Goal: Information Seeking & Learning: Compare options

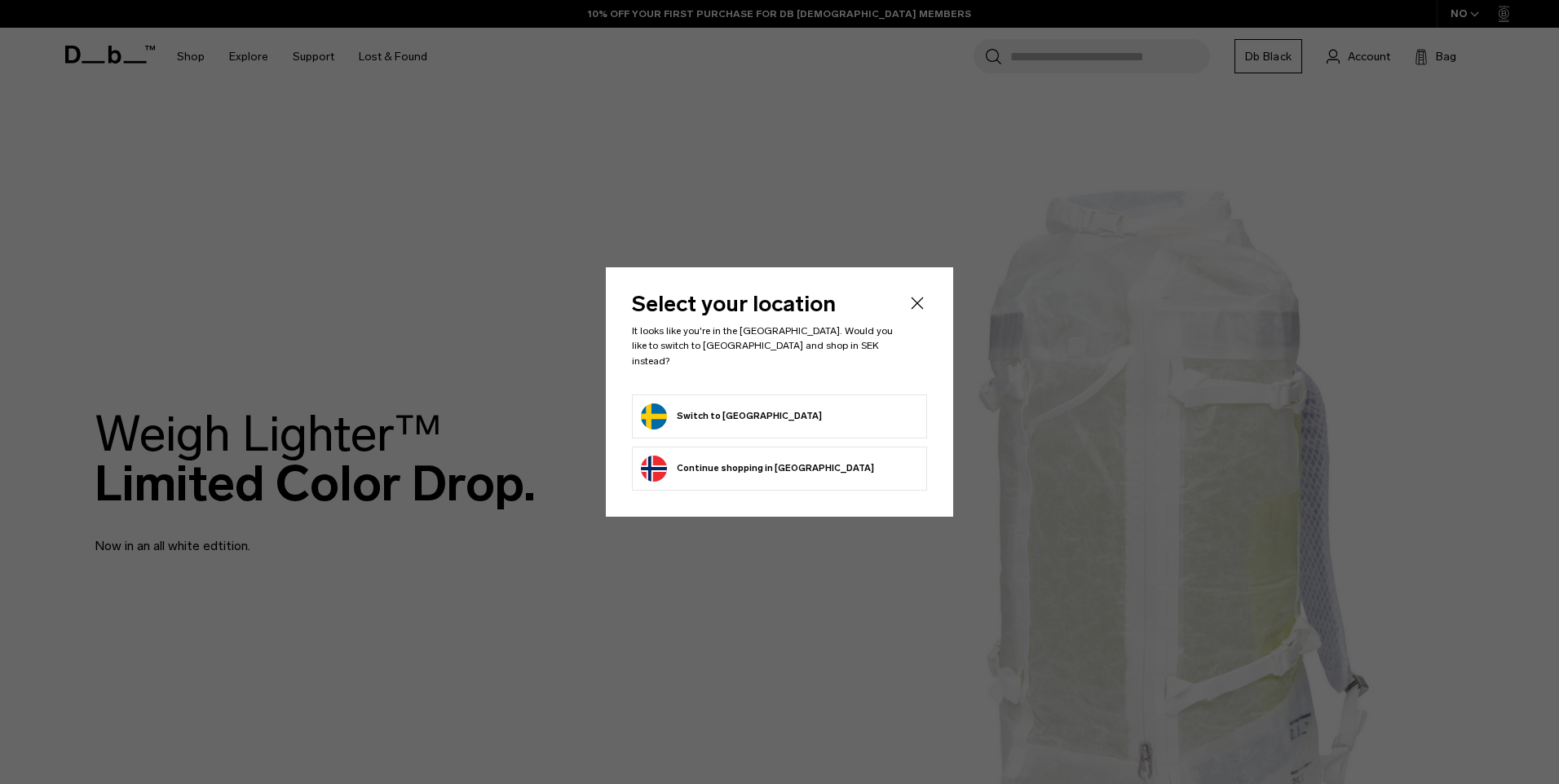
click at [725, 408] on button "Switch to Sweden" at bounding box center [731, 416] width 181 height 26
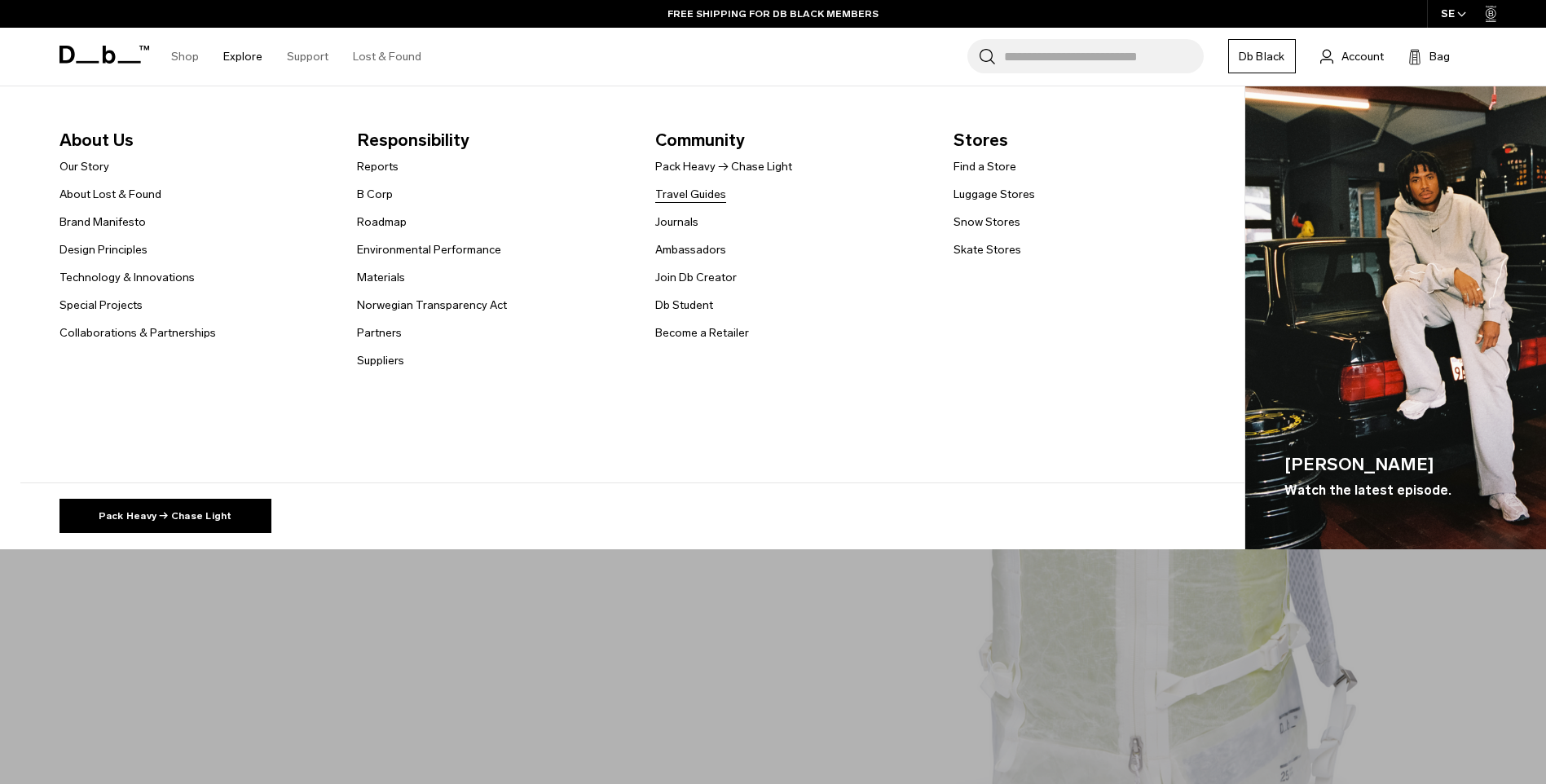
click at [684, 192] on link "Travel Guides" at bounding box center [690, 195] width 71 height 17
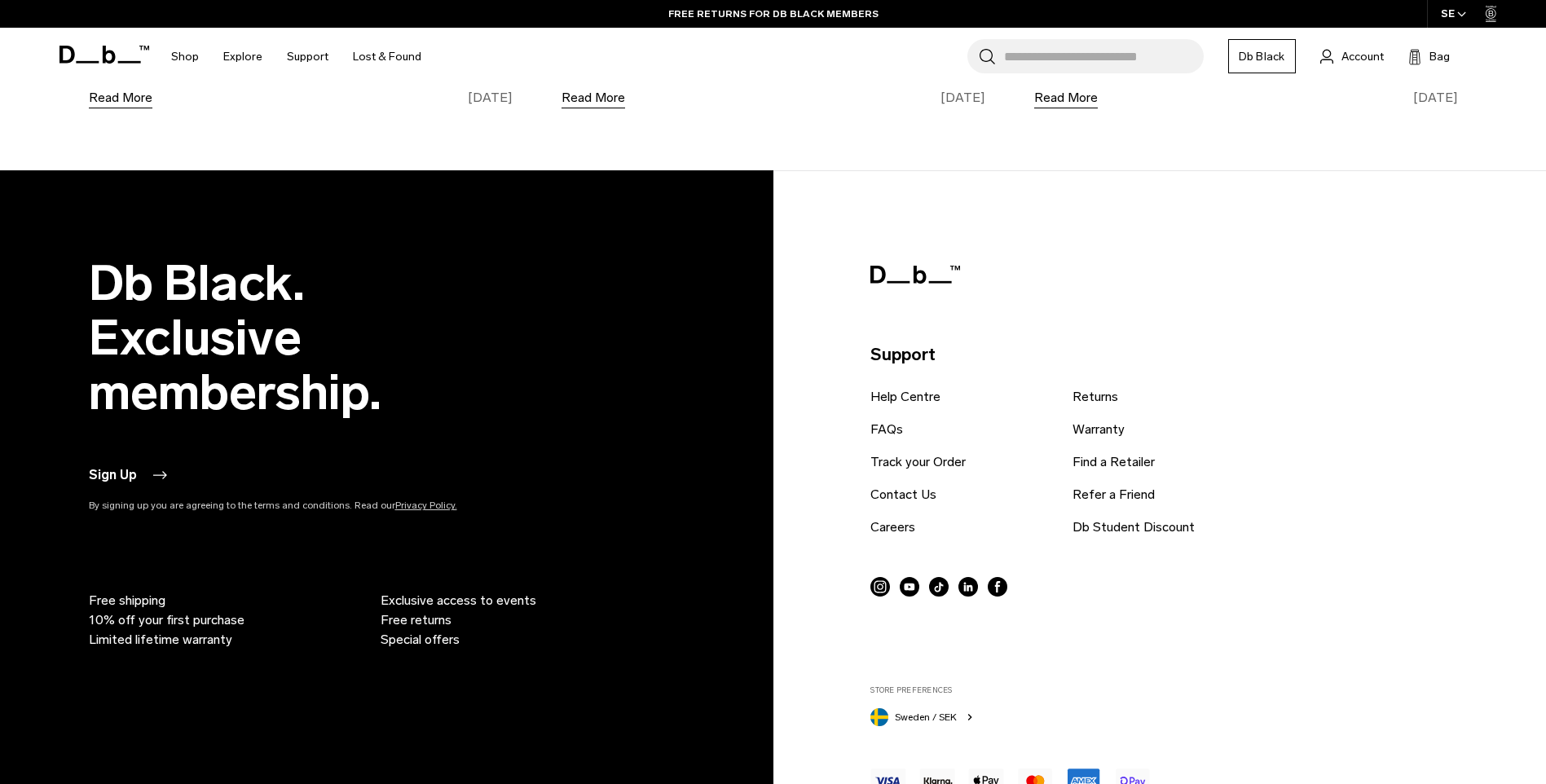
scroll to position [15, 0]
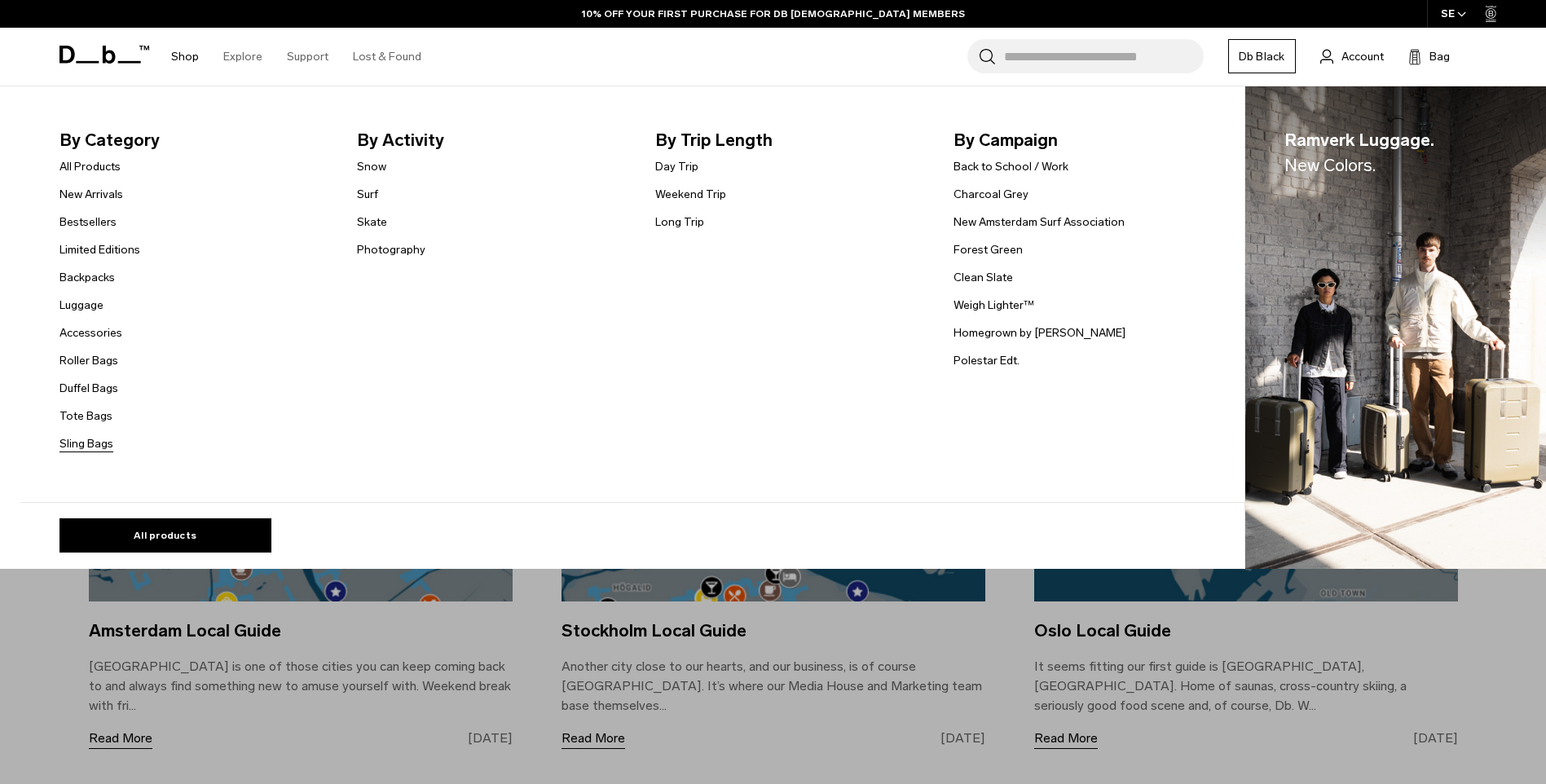
click at [92, 447] on link "Sling Bags" at bounding box center [86, 444] width 54 height 17
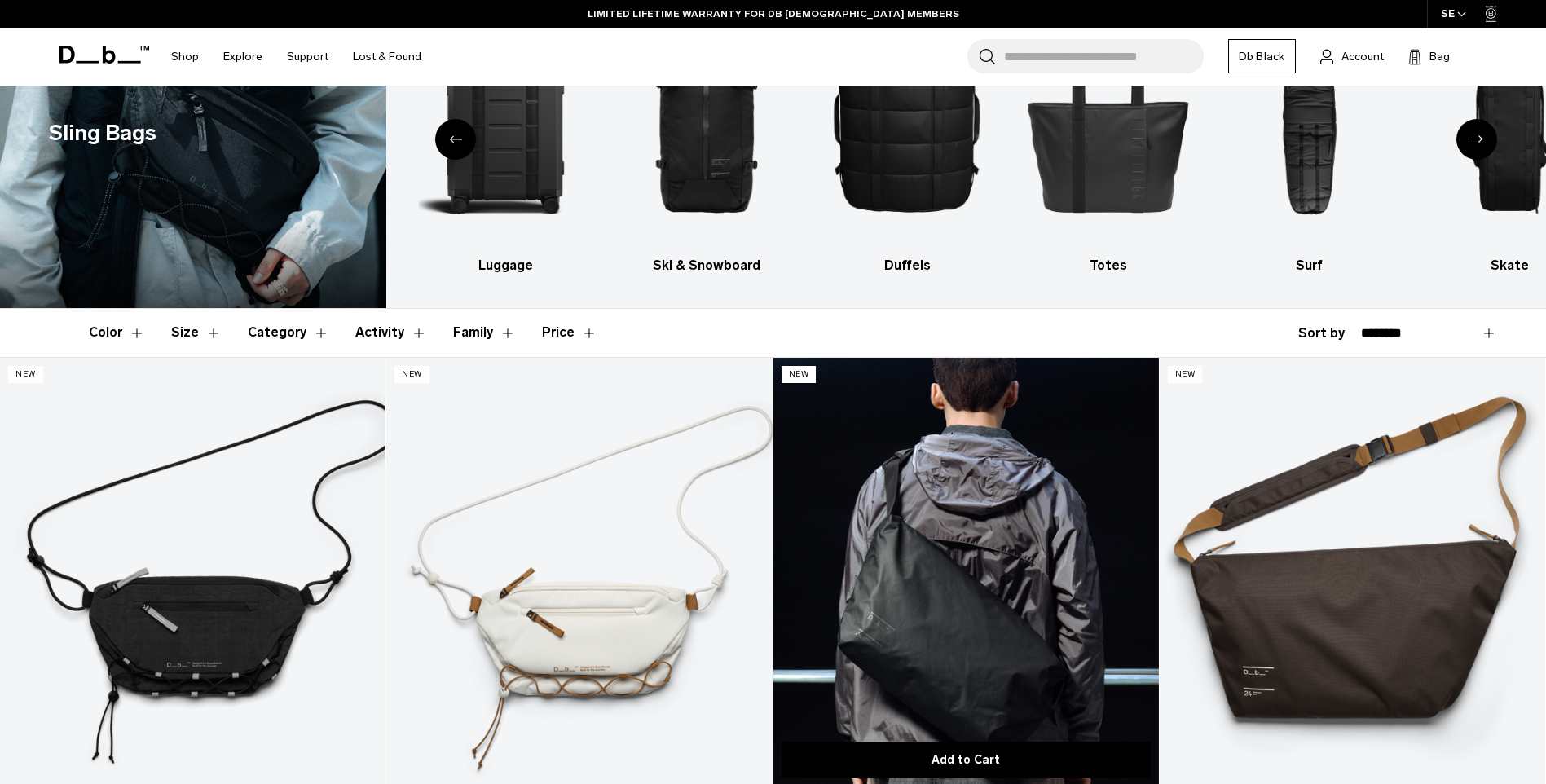
scroll to position [244, 0]
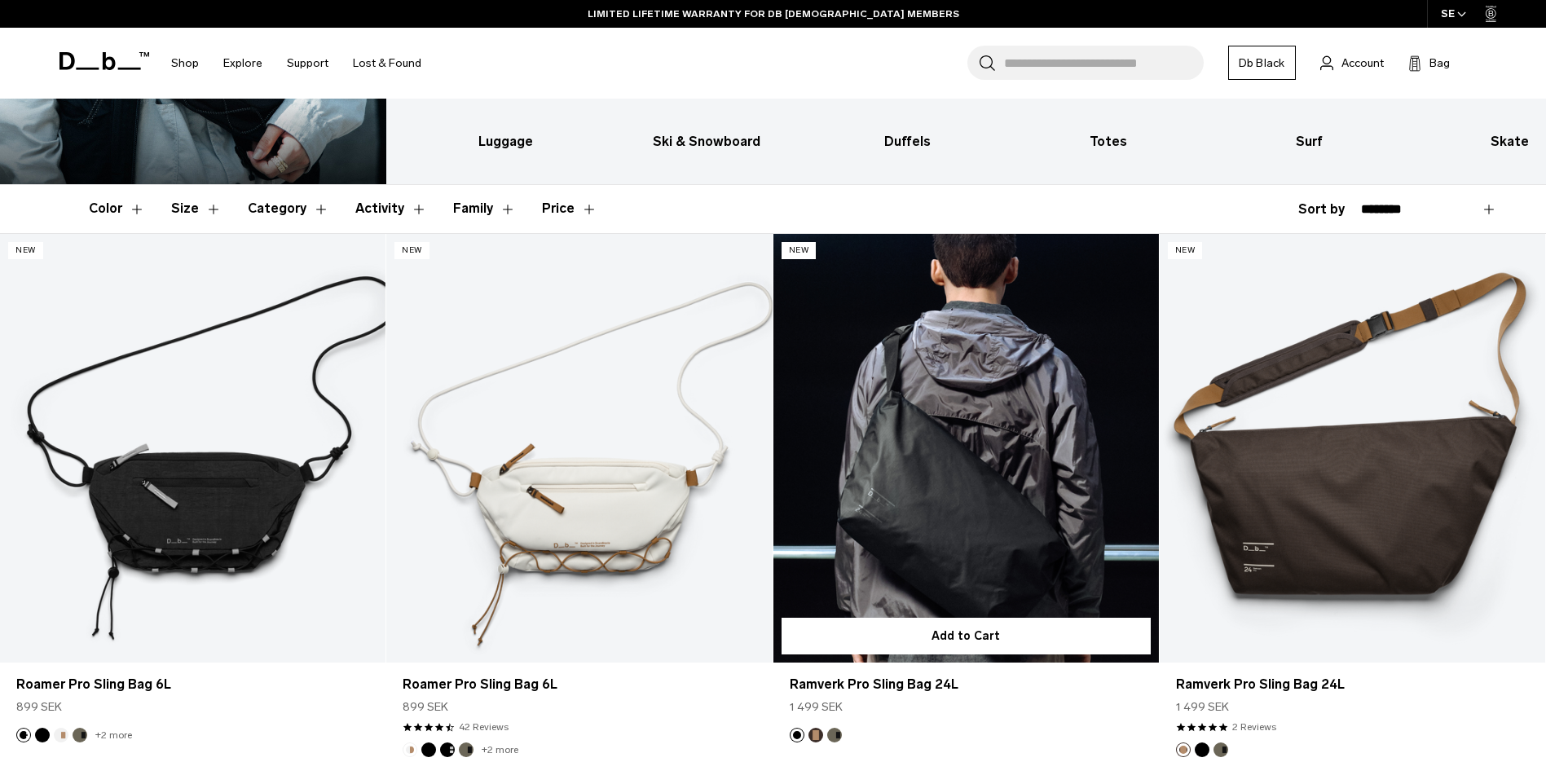
click at [955, 477] on link "Ramverk Pro Sling Bag 24L" at bounding box center [966, 448] width 385 height 429
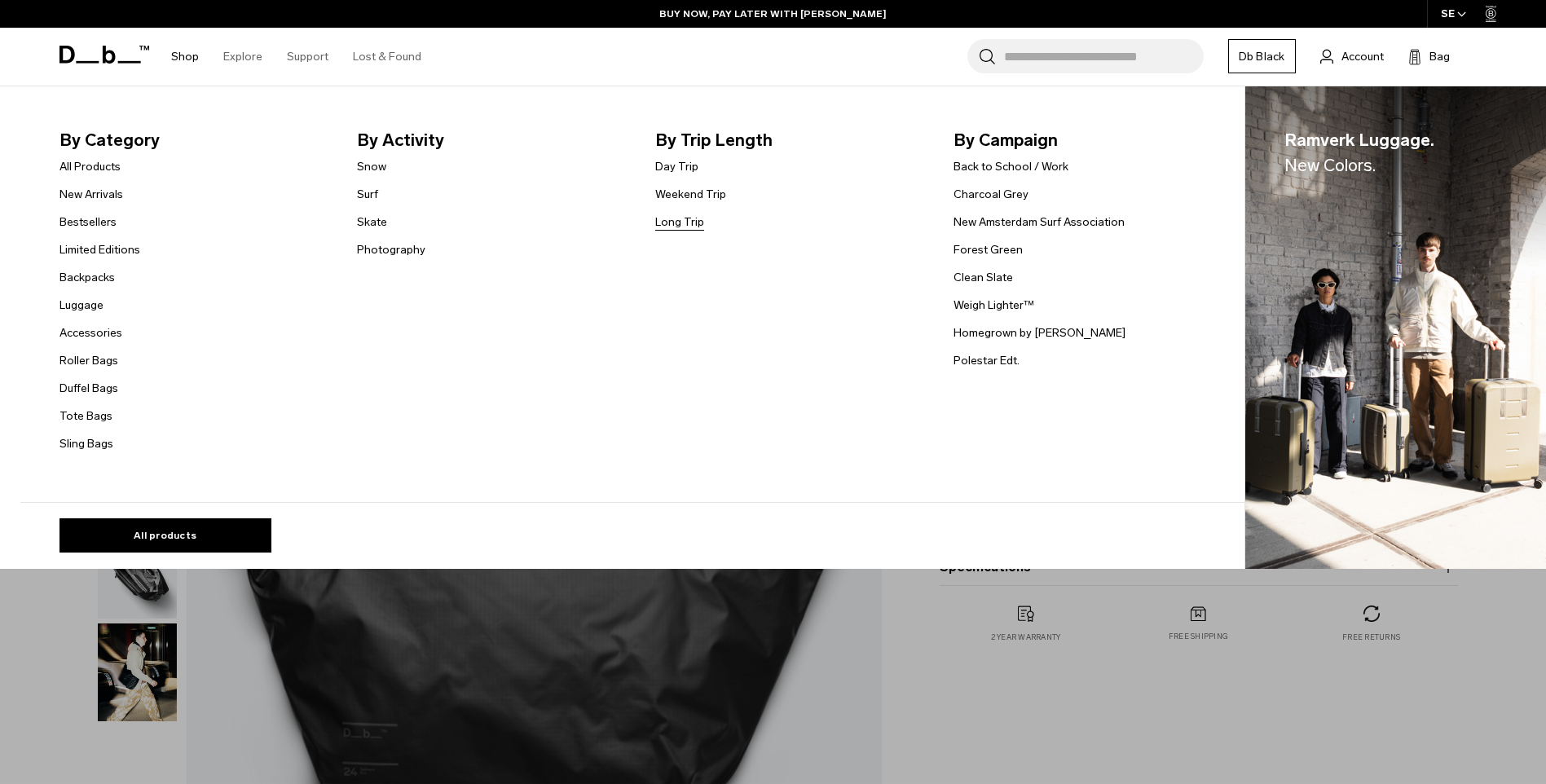
click at [684, 219] on link "Long Trip" at bounding box center [679, 222] width 49 height 17
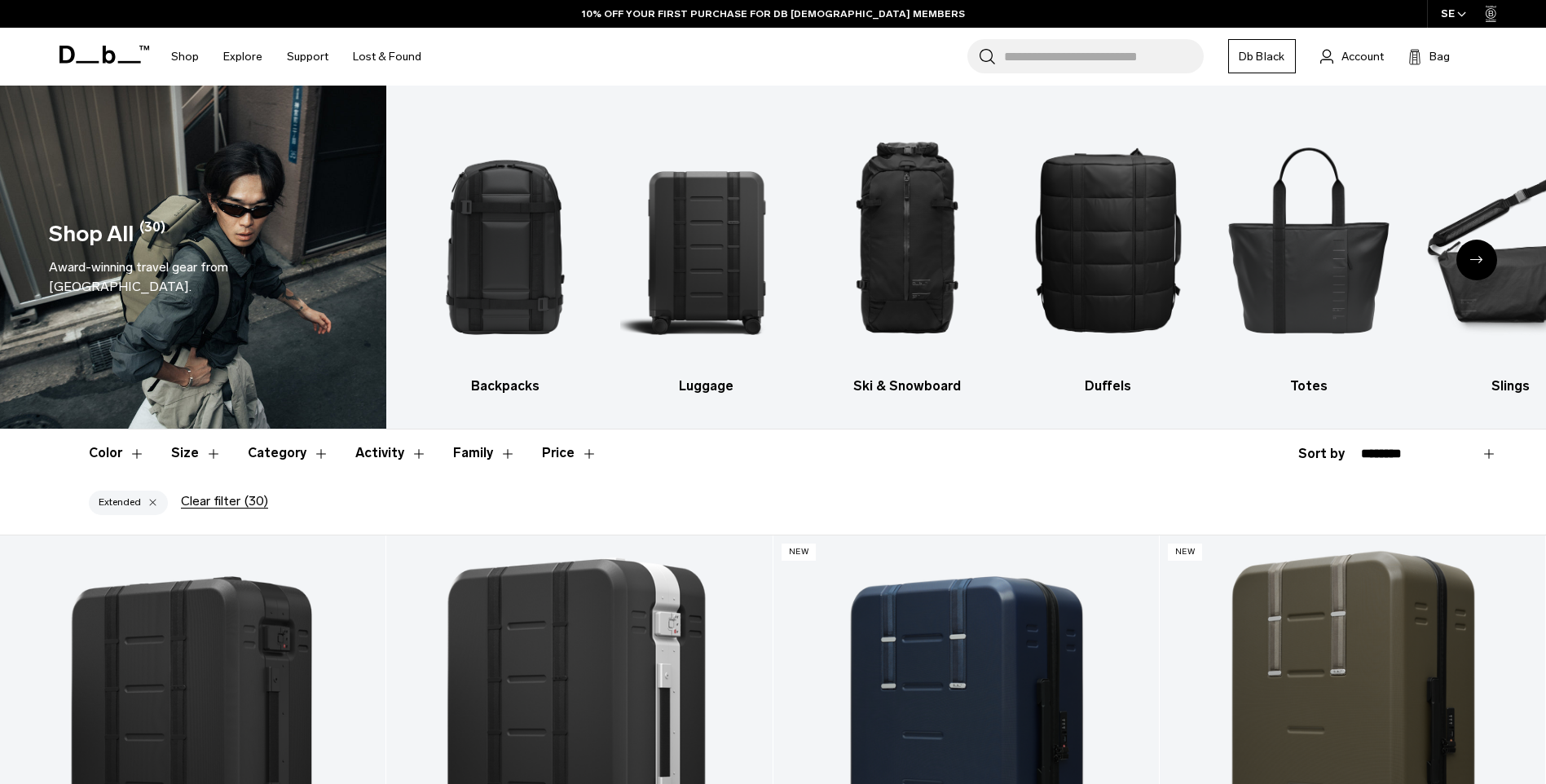
click at [1469, 258] on div "Next slide" at bounding box center [1477, 260] width 41 height 41
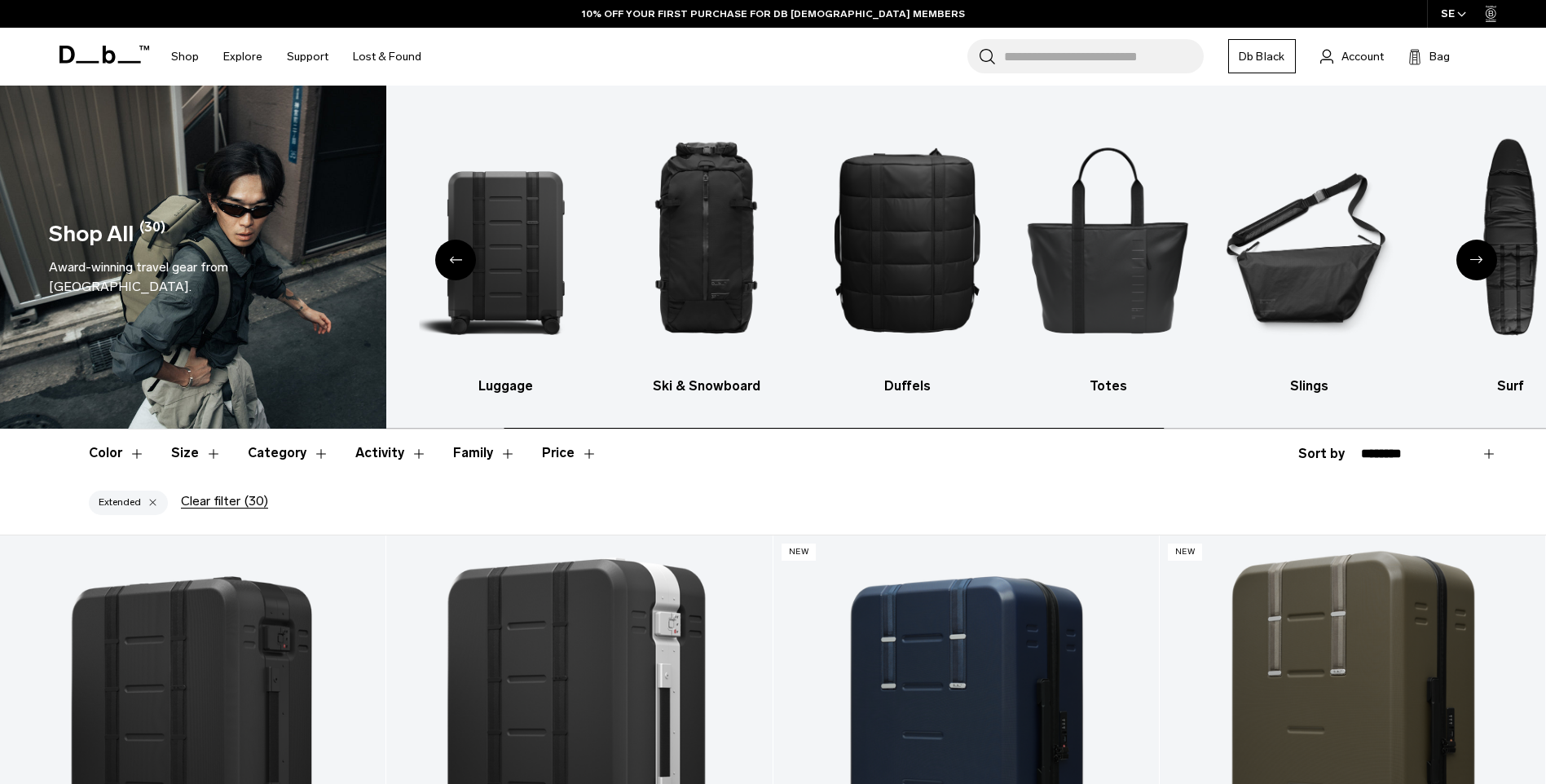
click at [1469, 258] on div "Next slide" at bounding box center [1477, 260] width 41 height 41
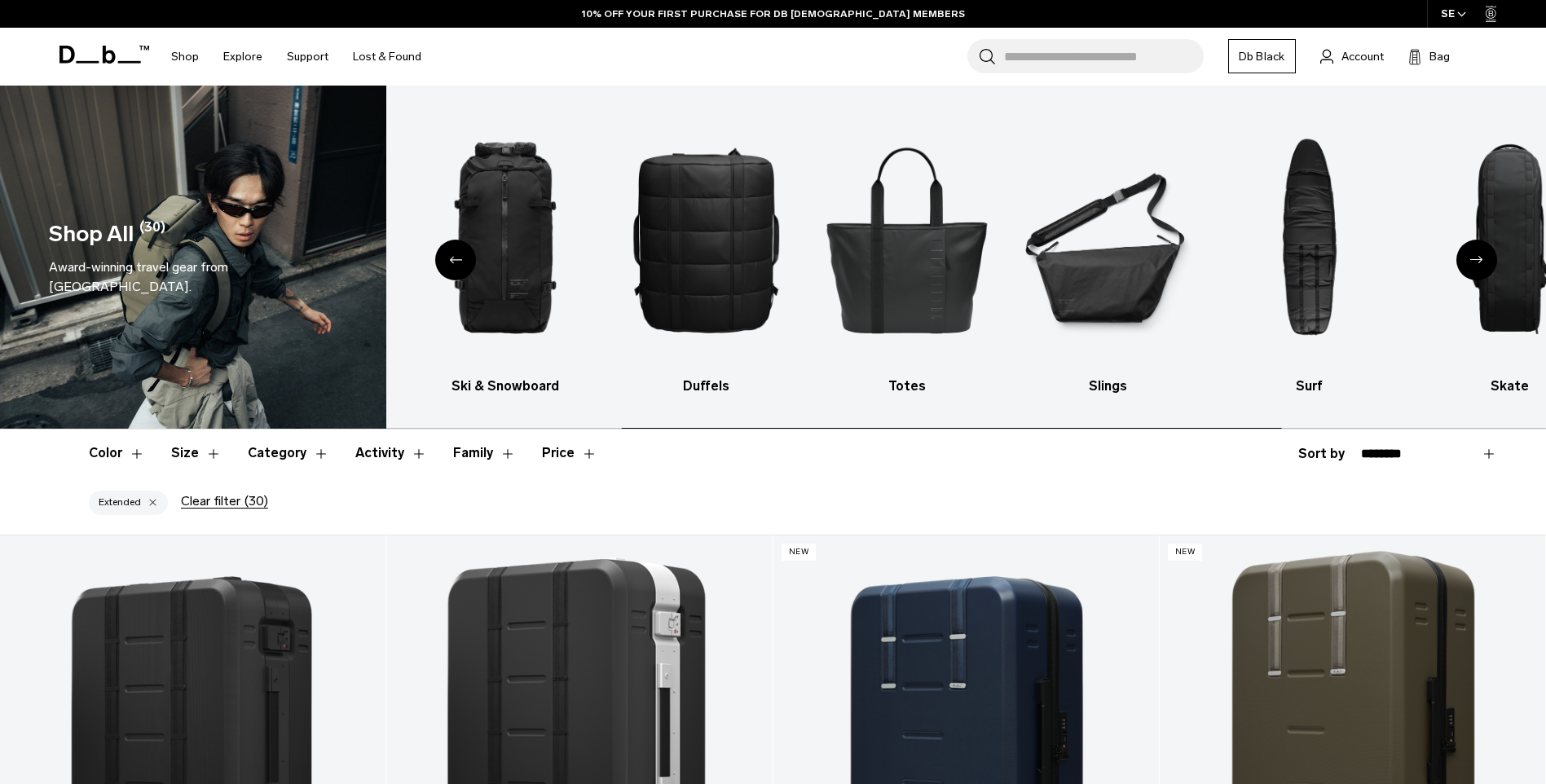
click at [1469, 258] on div "Next slide" at bounding box center [1477, 260] width 41 height 41
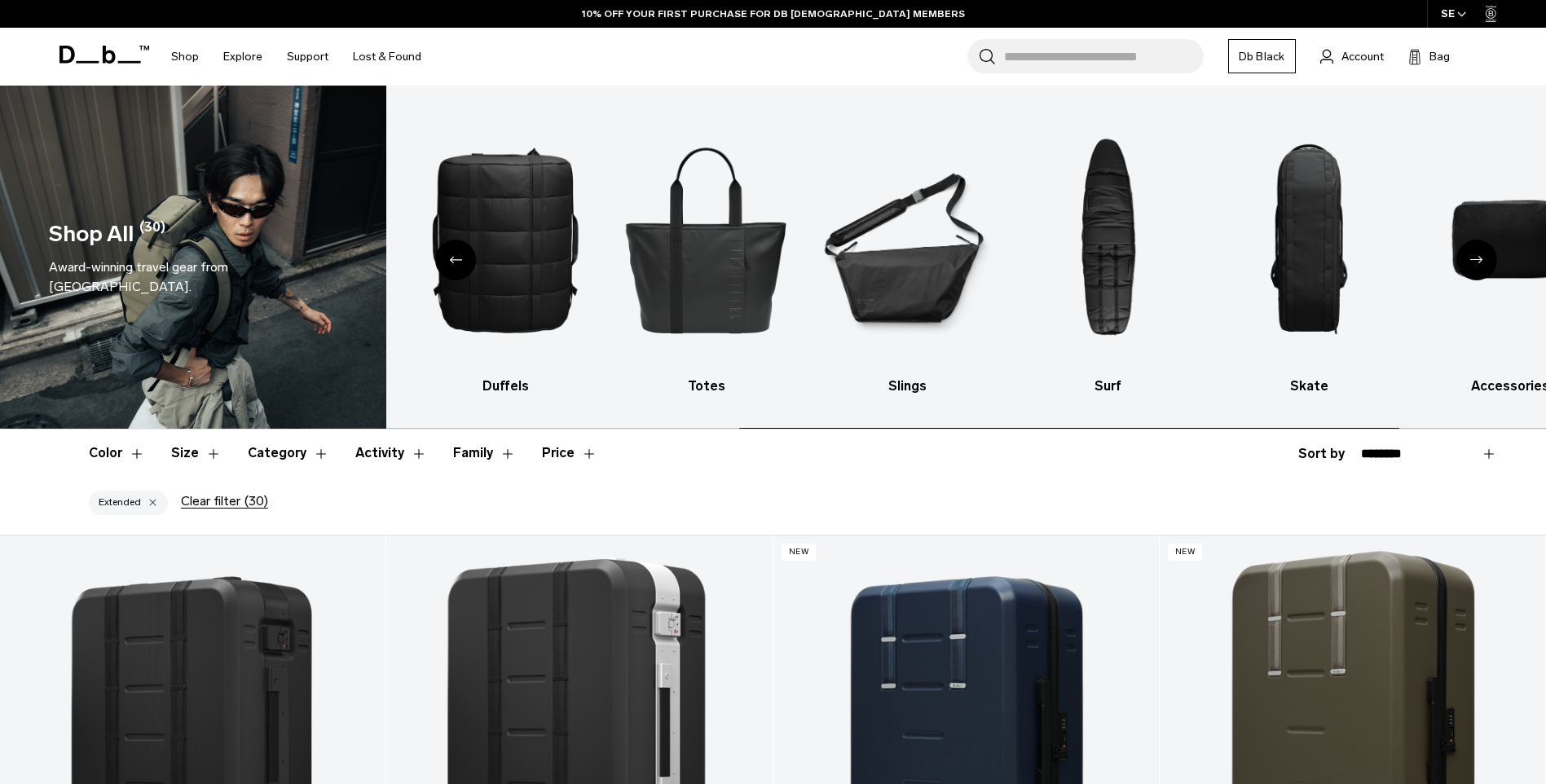
click at [1469, 258] on div "Next slide" at bounding box center [1477, 260] width 41 height 41
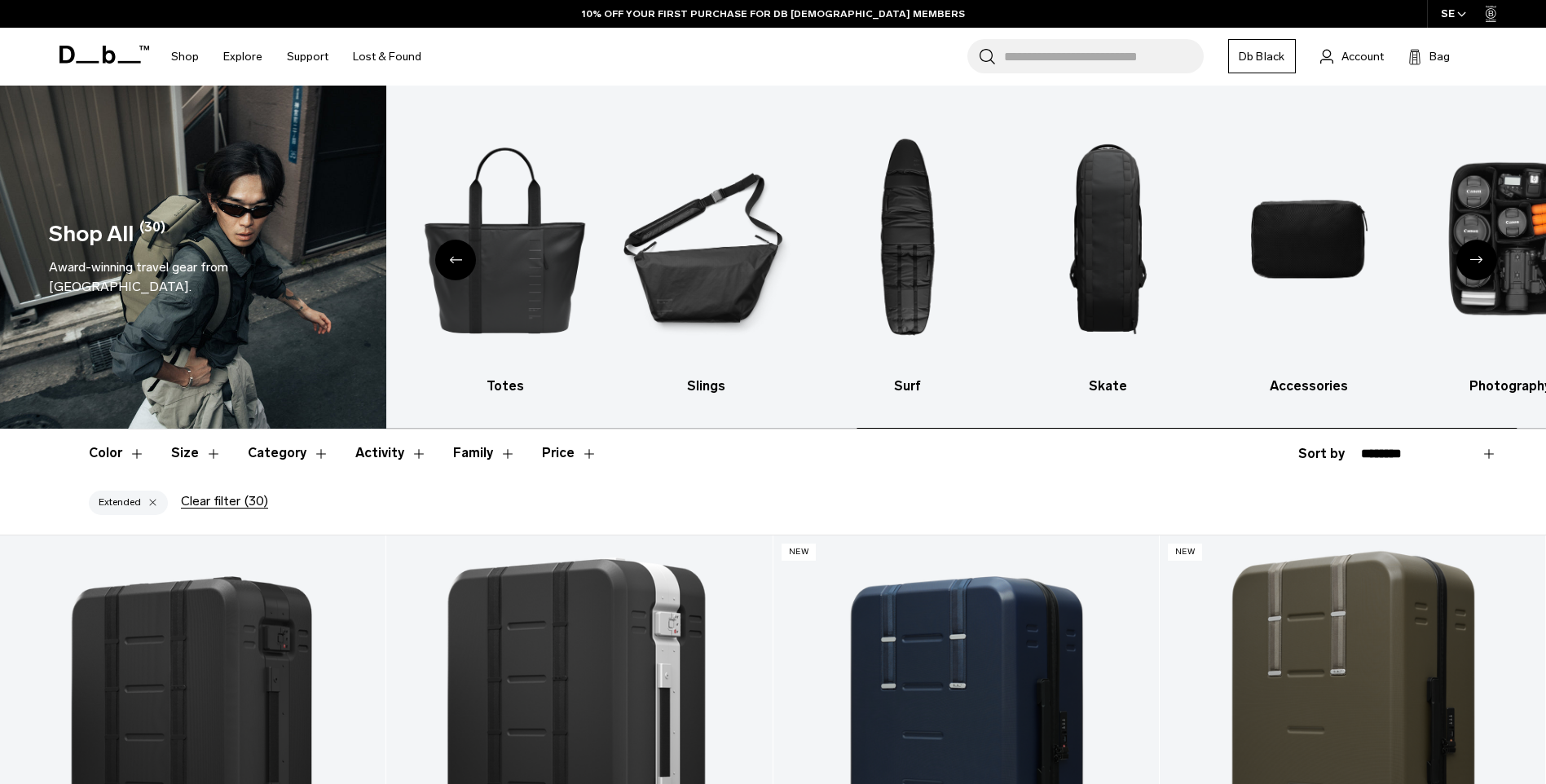
click at [1469, 258] on div "Next slide" at bounding box center [1477, 260] width 41 height 41
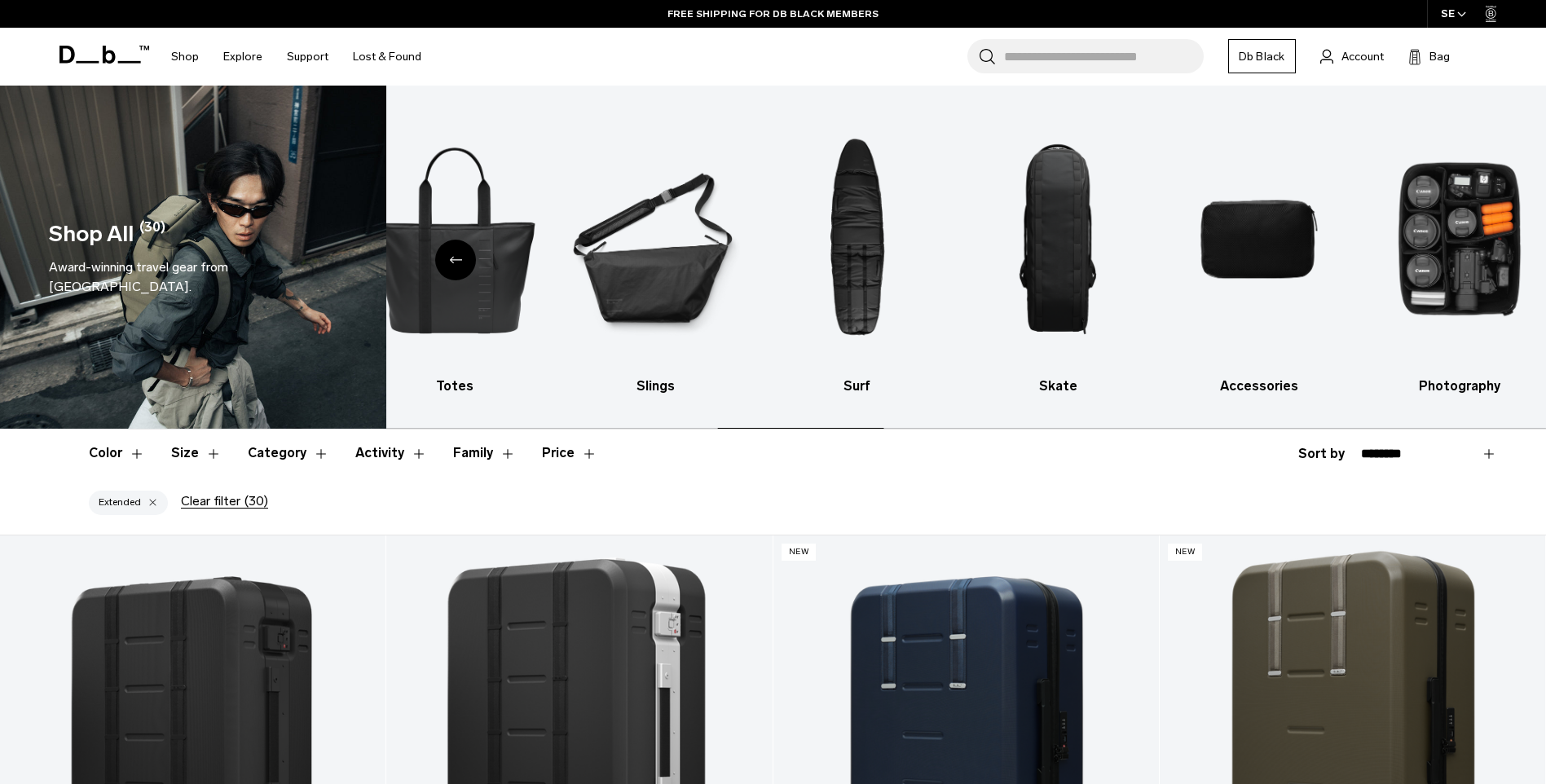
click at [1469, 258] on img "10 / 10" at bounding box center [1461, 239] width 173 height 259
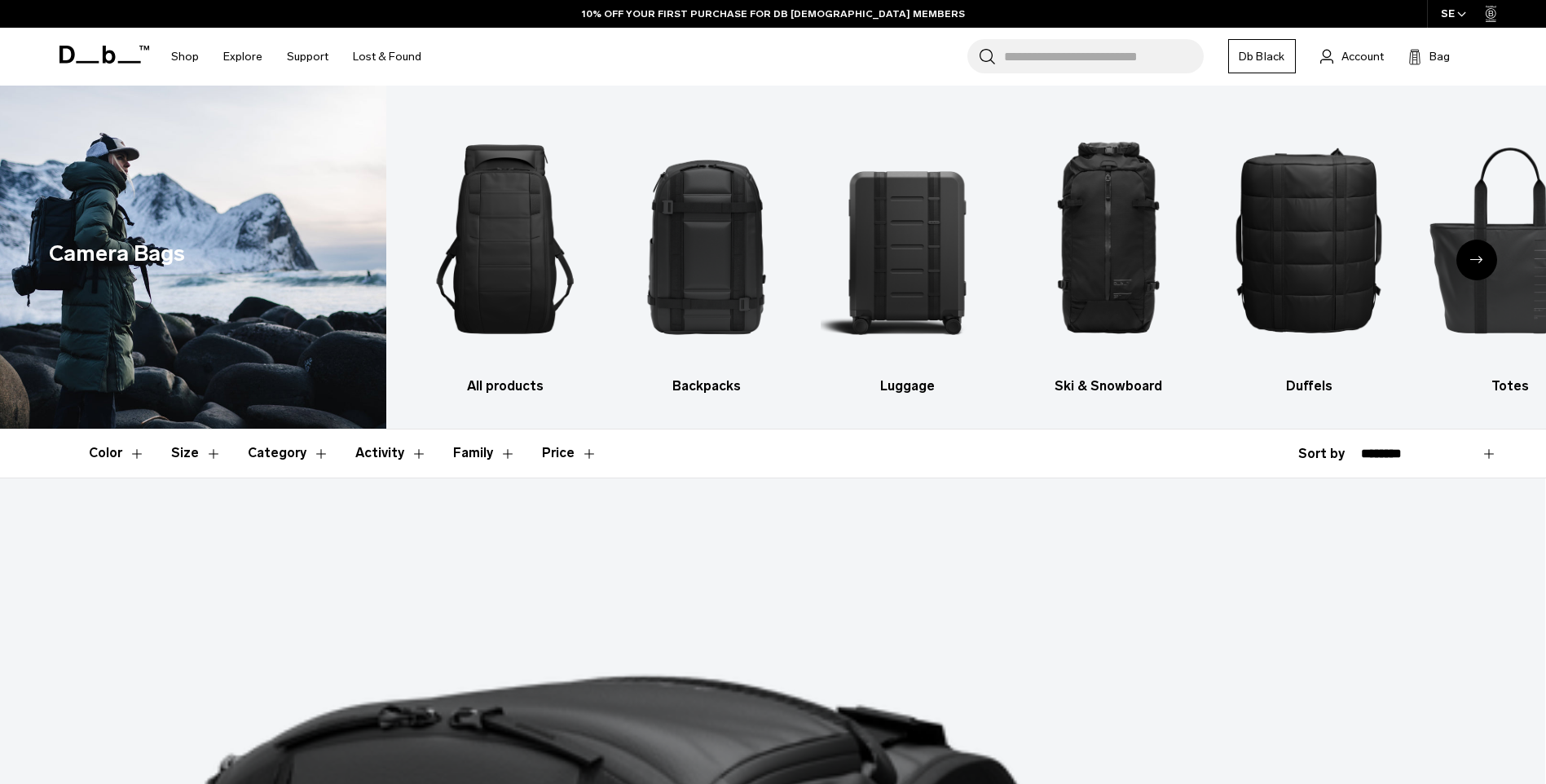
click at [1469, 259] on div "Next slide" at bounding box center [1477, 260] width 41 height 41
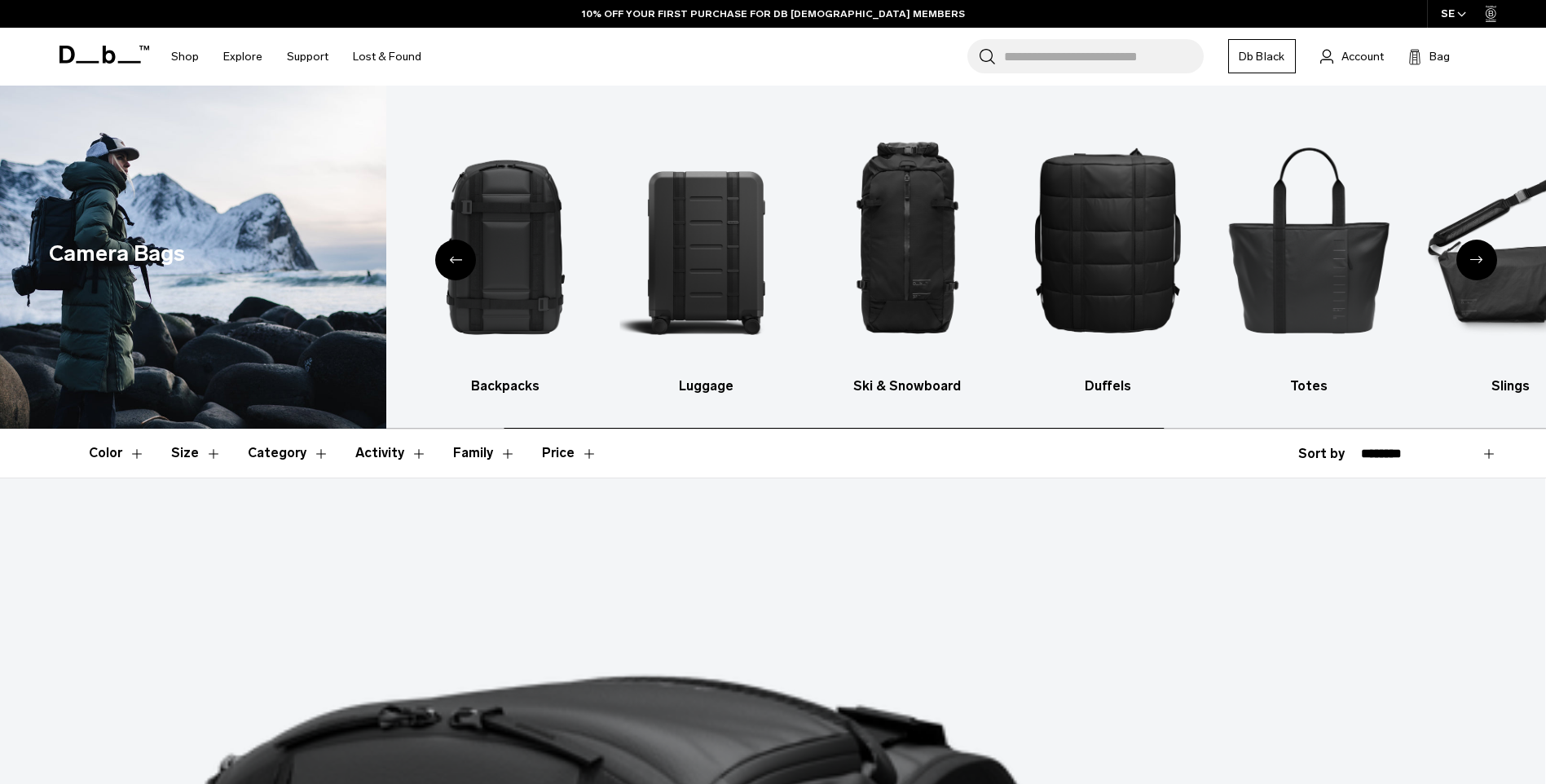
click at [1465, 264] on div "Next slide" at bounding box center [1477, 260] width 41 height 41
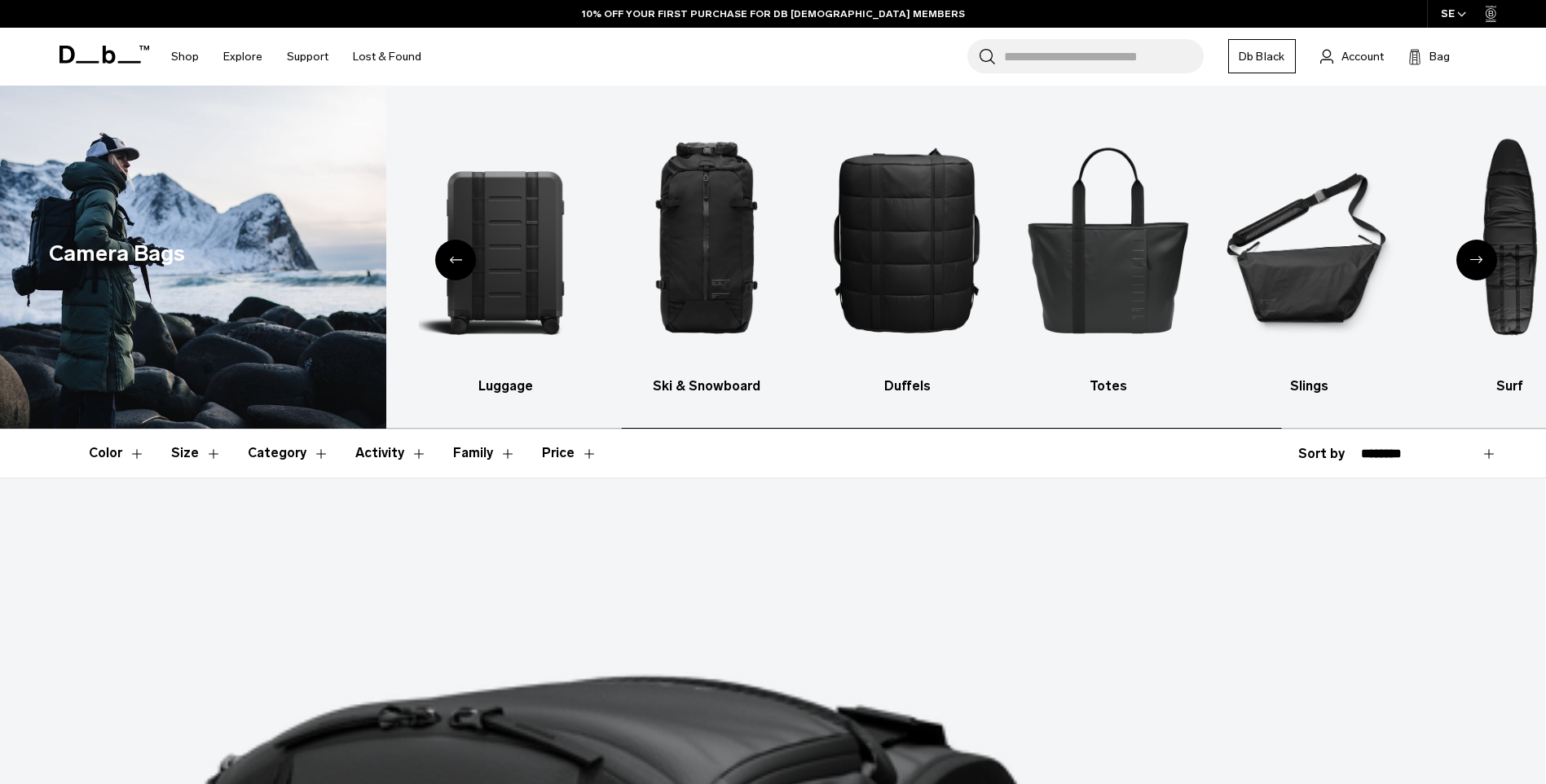
click at [1465, 264] on div "Next slide" at bounding box center [1477, 260] width 41 height 41
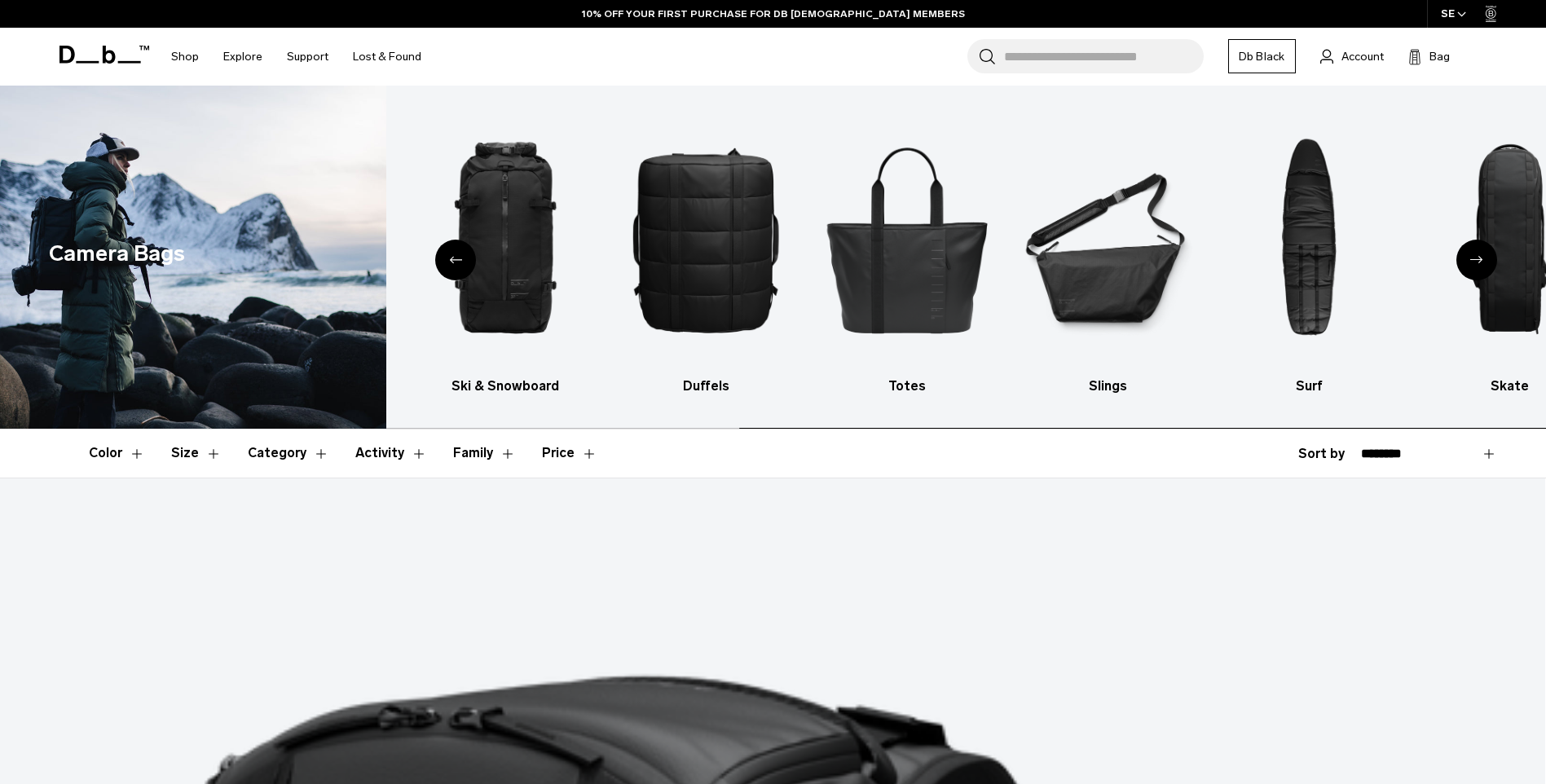
click at [1465, 264] on div "Next slide" at bounding box center [1477, 260] width 41 height 41
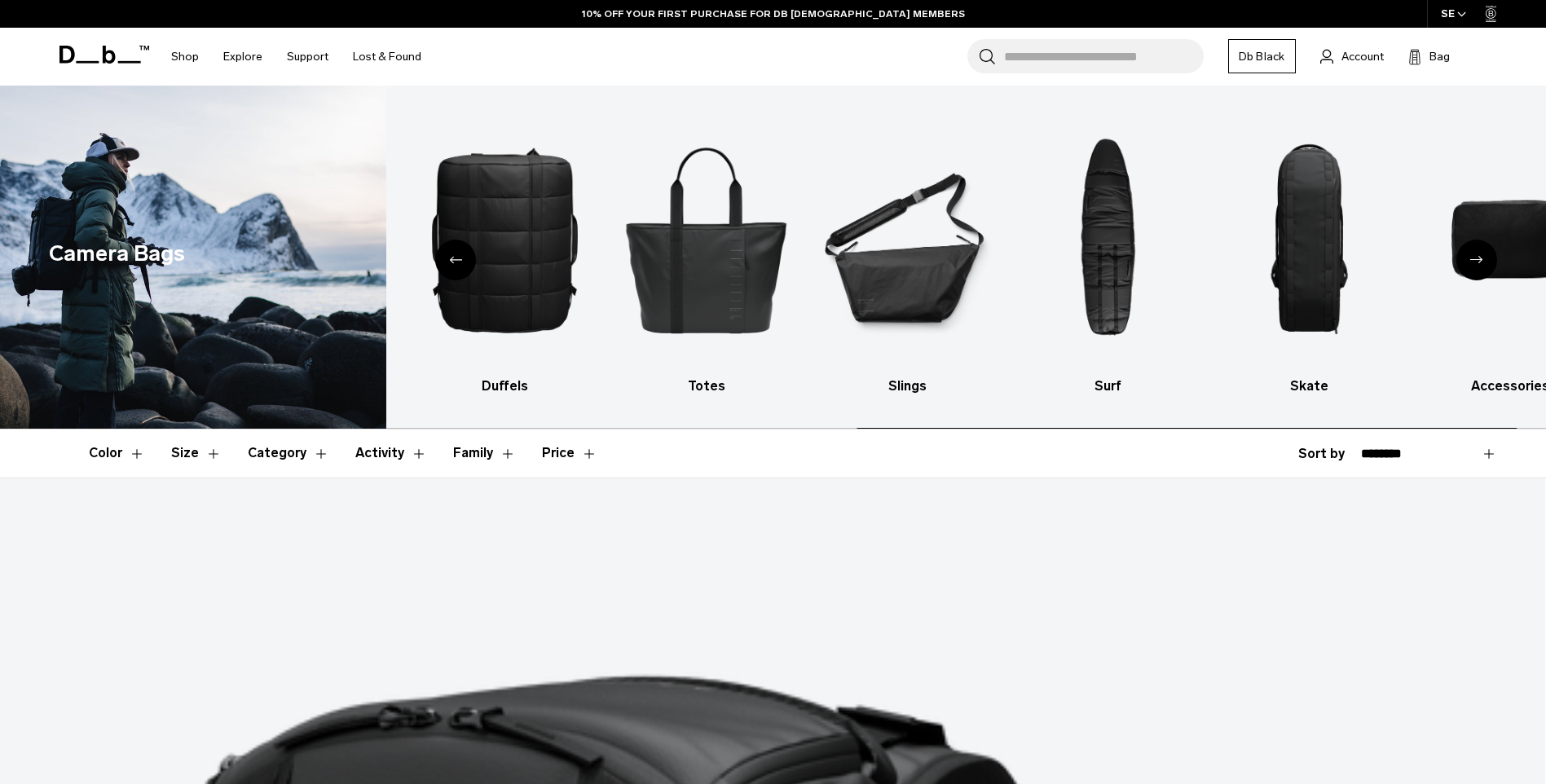
click at [1465, 264] on div "Next slide" at bounding box center [1477, 260] width 41 height 41
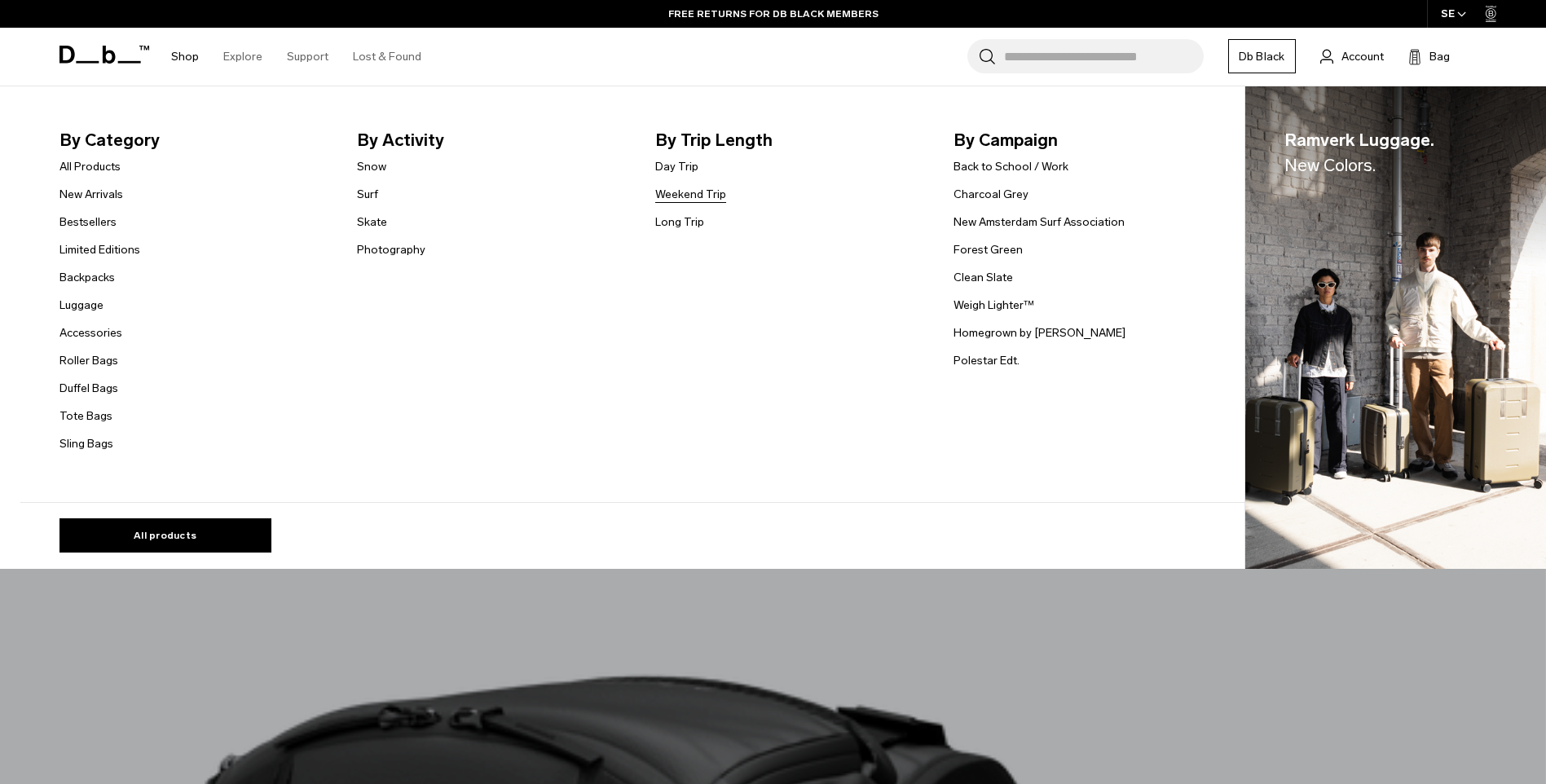
click at [677, 195] on link "Weekend Trip" at bounding box center [690, 195] width 71 height 17
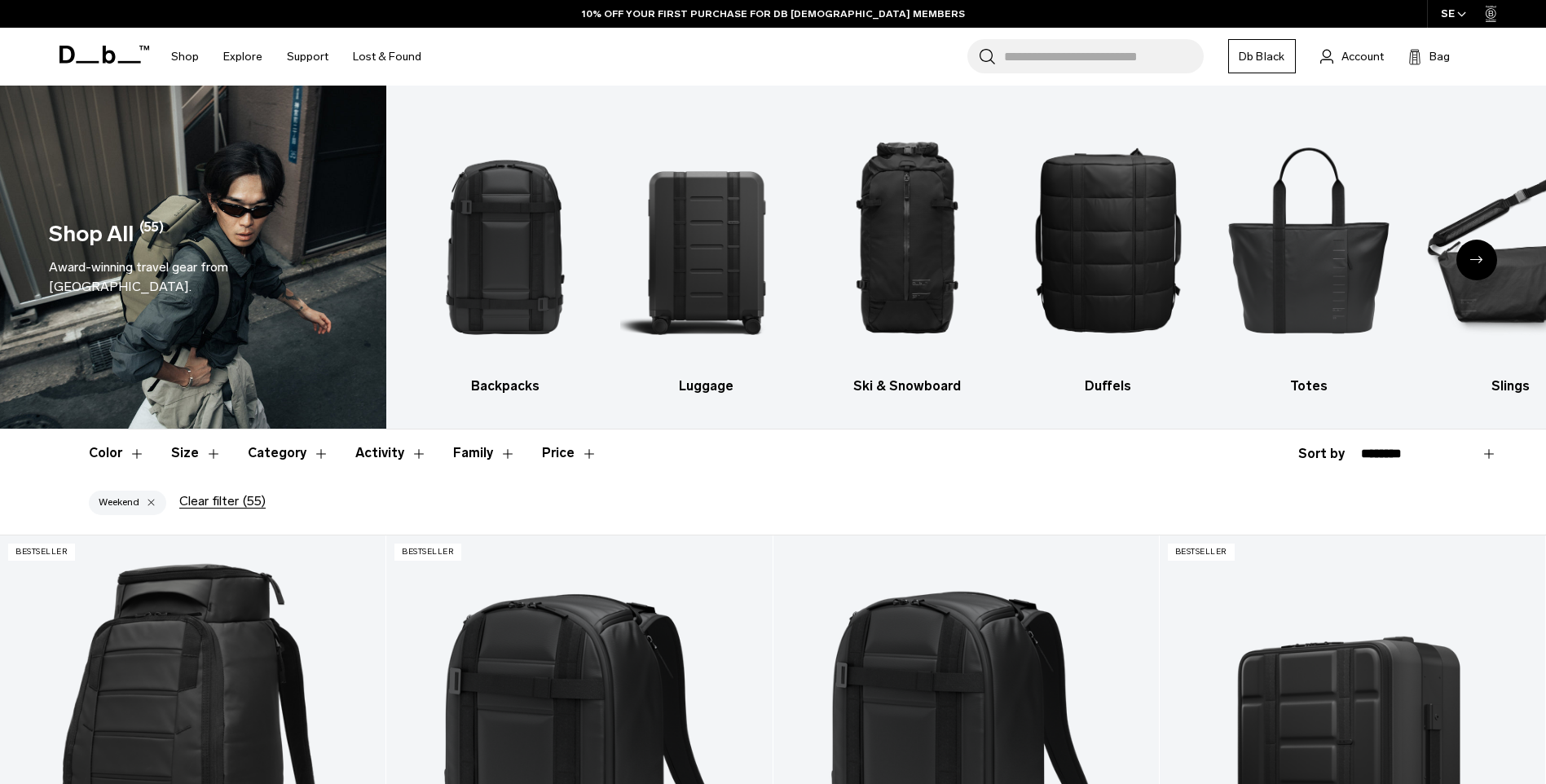
click at [1475, 266] on div "Next slide" at bounding box center [1477, 260] width 41 height 41
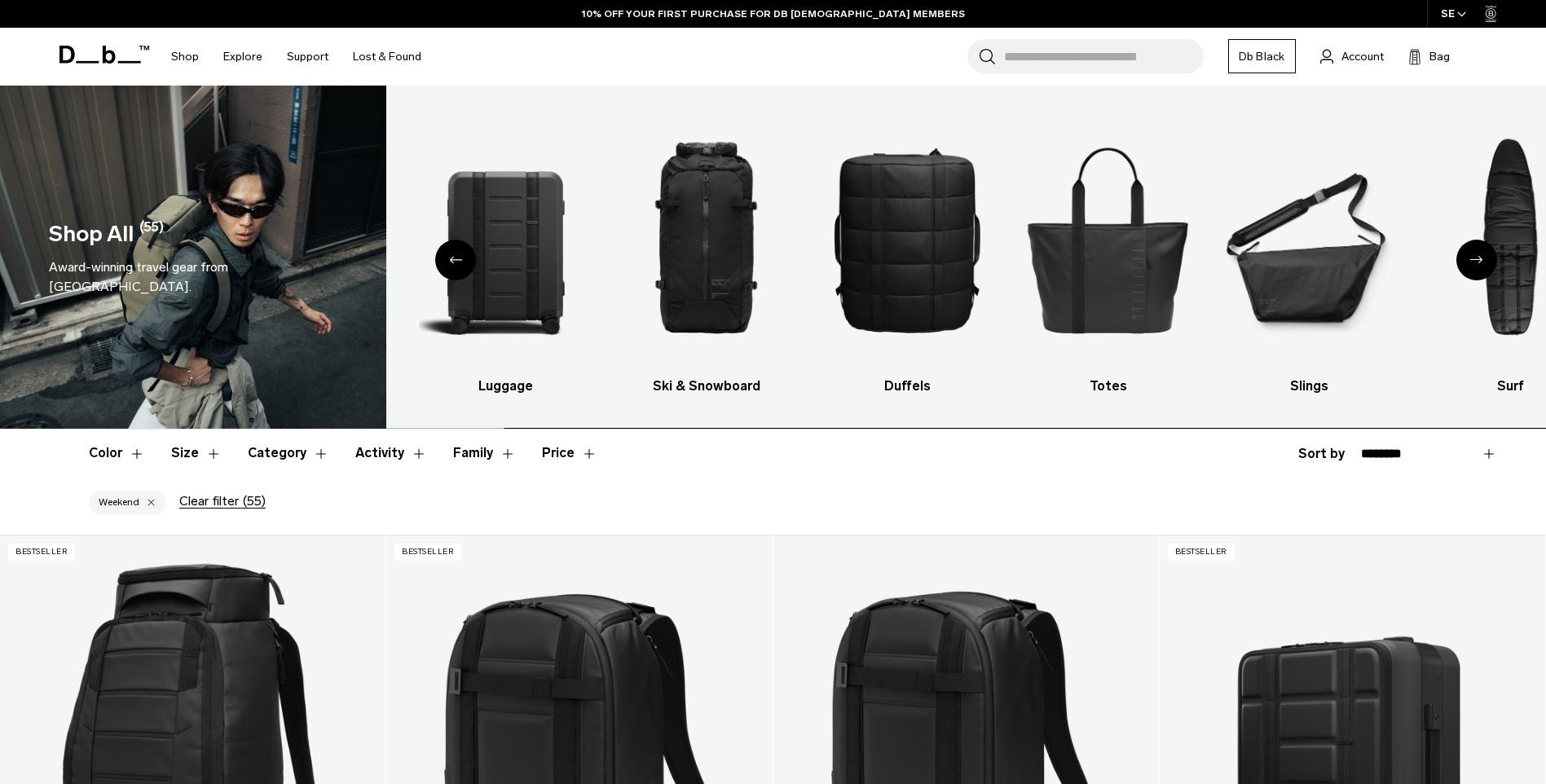
click at [1475, 266] on div "Next slide" at bounding box center [1477, 260] width 41 height 41
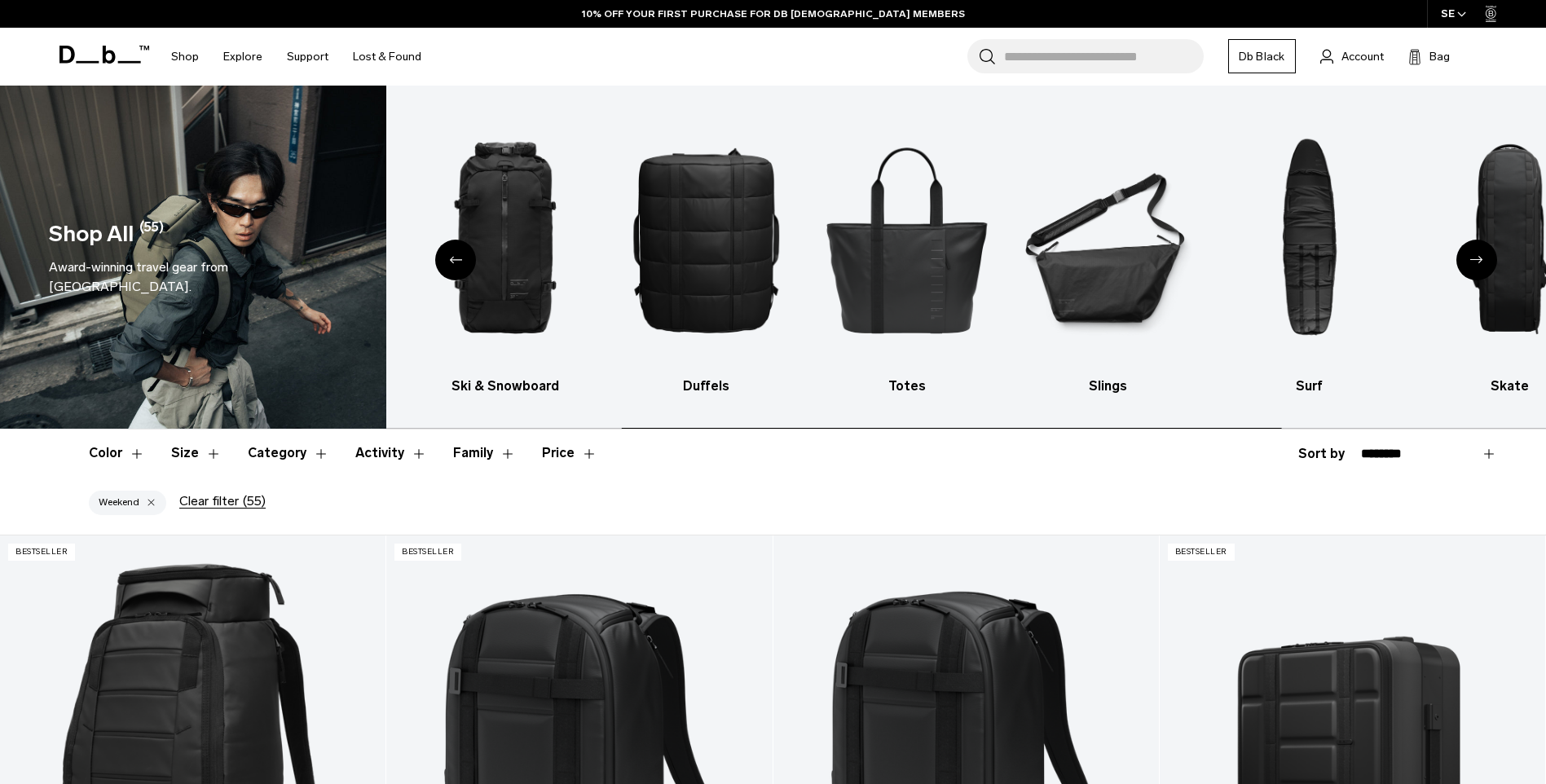
click at [1475, 266] on div "Next slide" at bounding box center [1477, 260] width 41 height 41
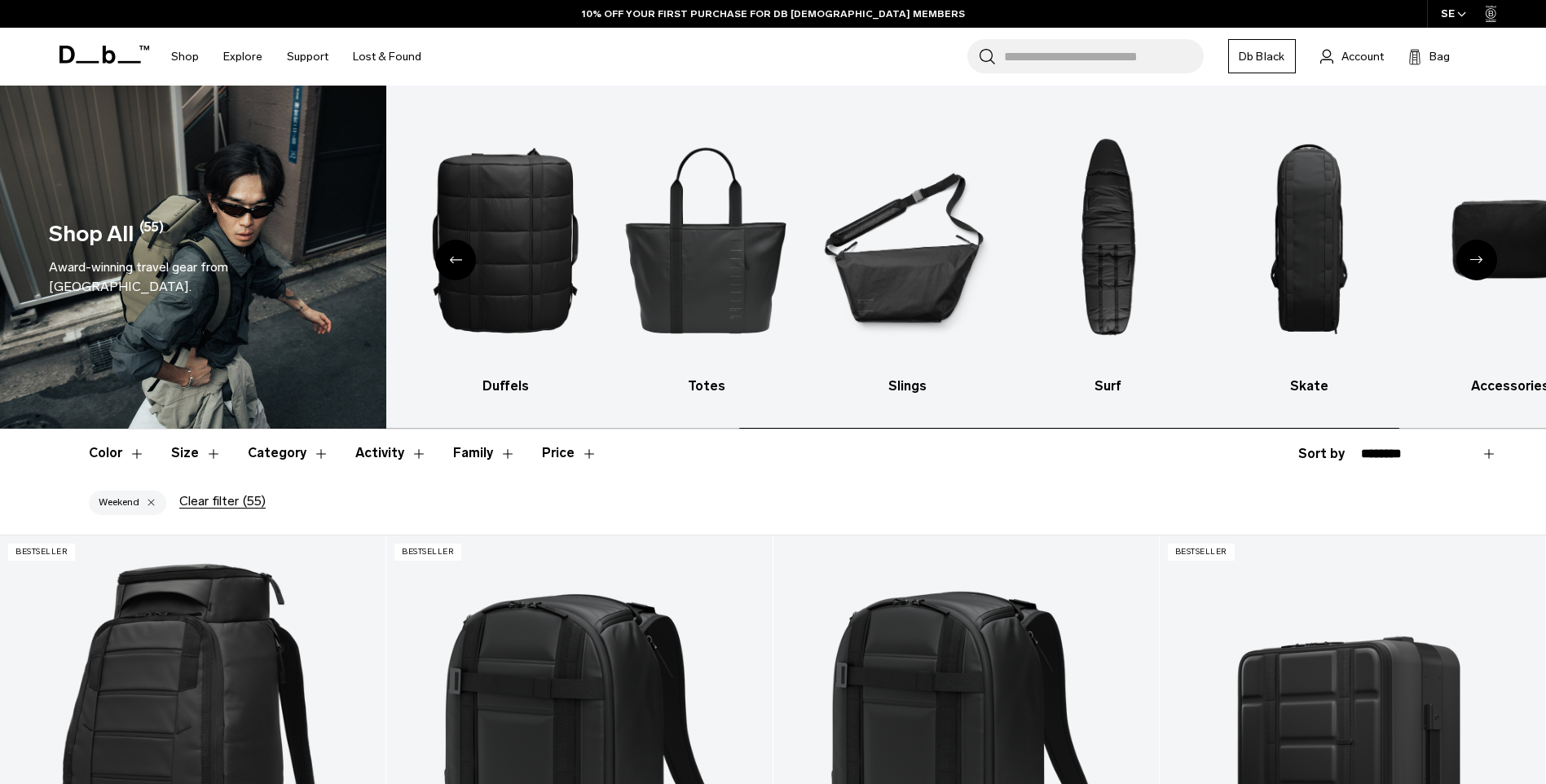
click at [1475, 266] on div "Next slide" at bounding box center [1477, 260] width 41 height 41
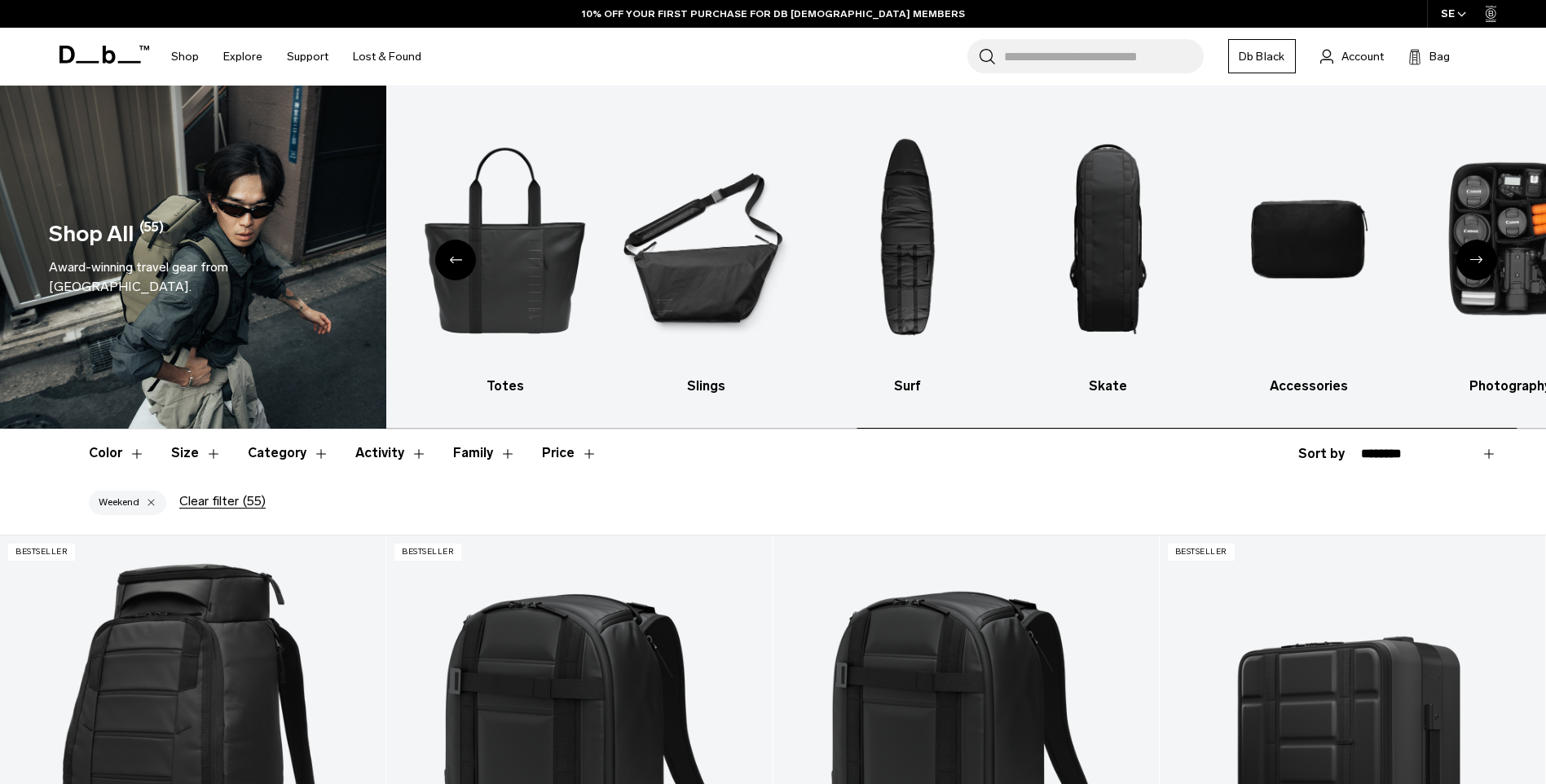
click at [1475, 266] on div "Next slide" at bounding box center [1477, 260] width 41 height 41
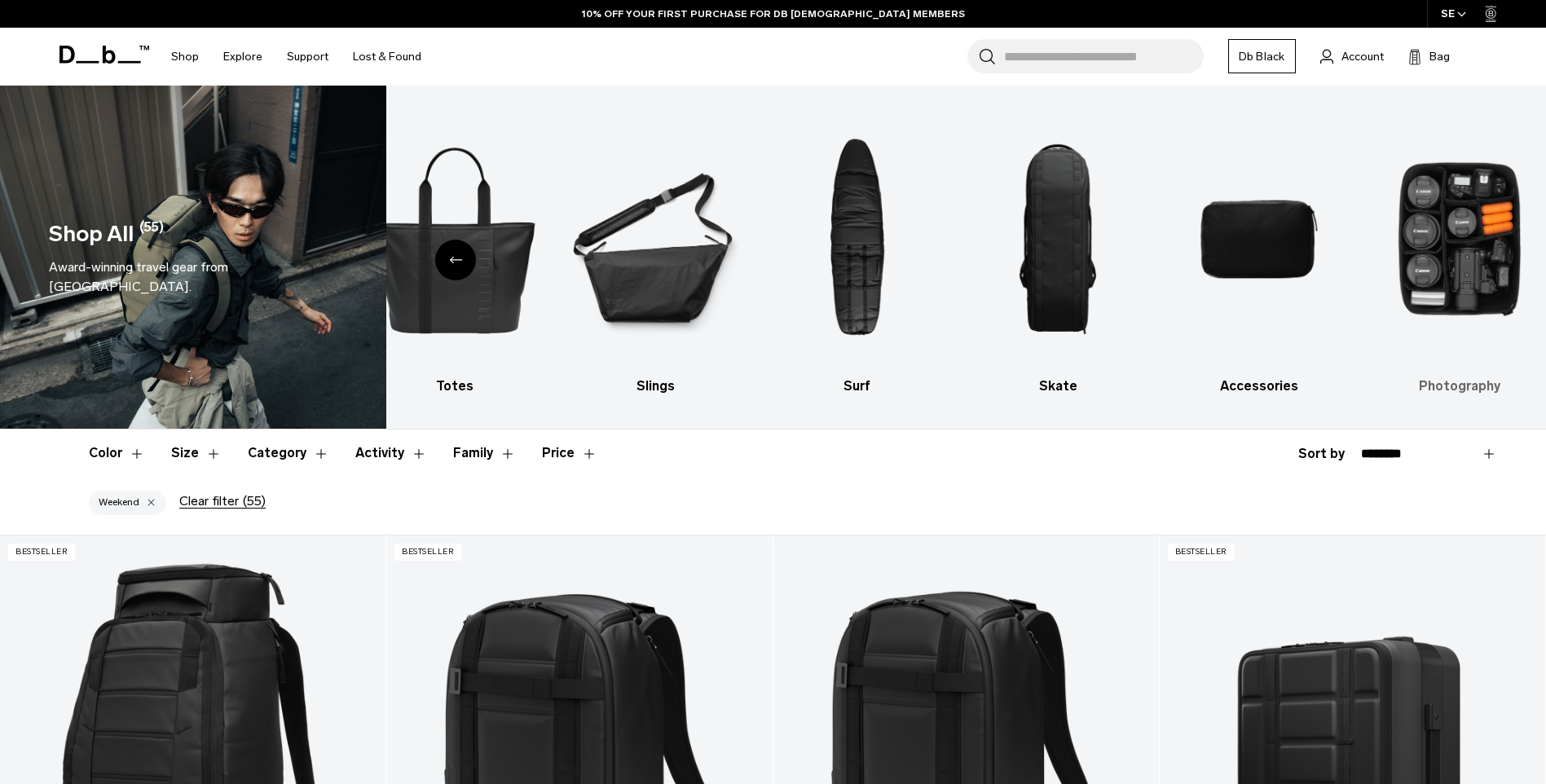
click at [1420, 267] on img "10 / 10" at bounding box center [1461, 239] width 173 height 259
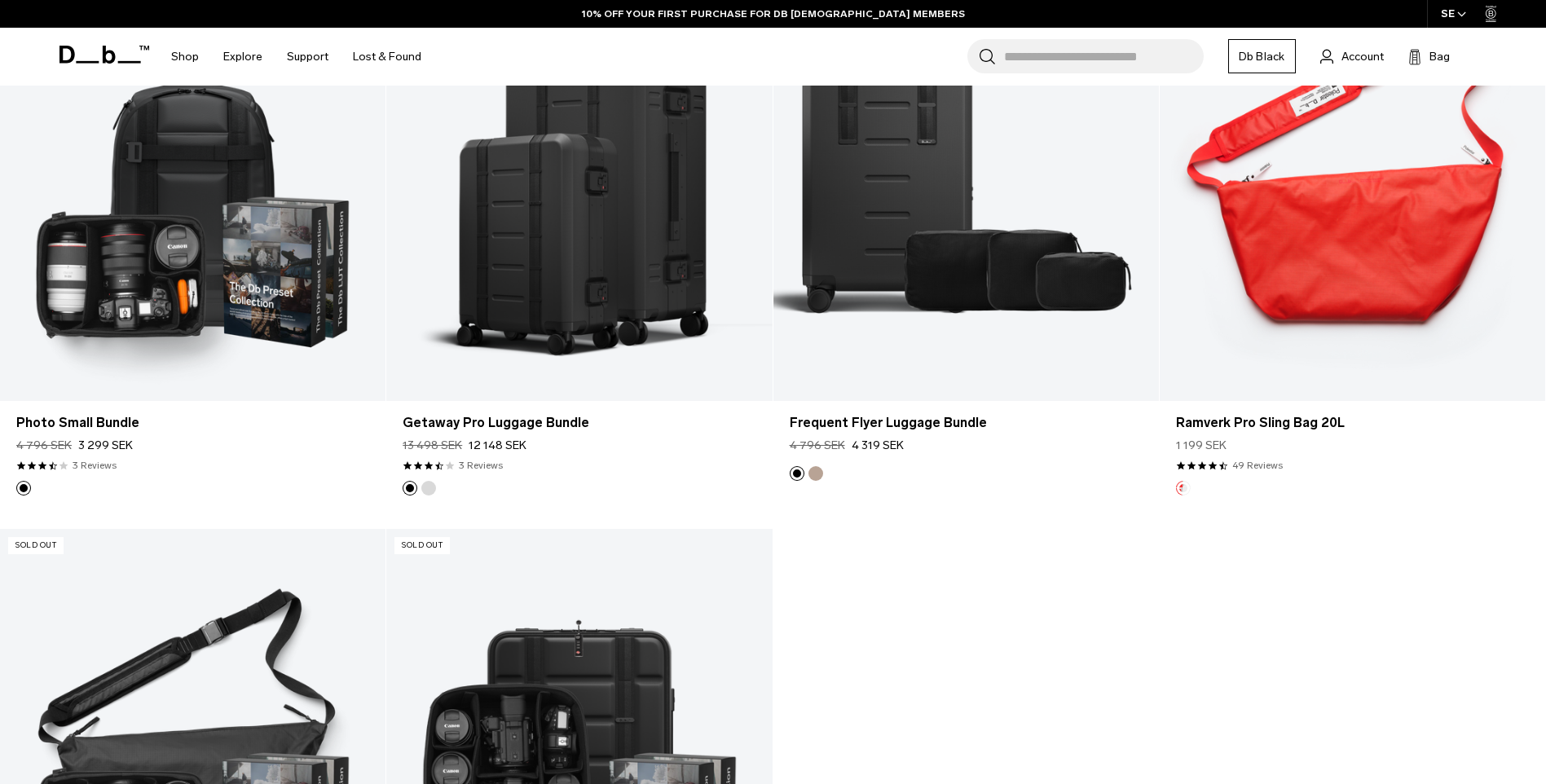
scroll to position [3260, 0]
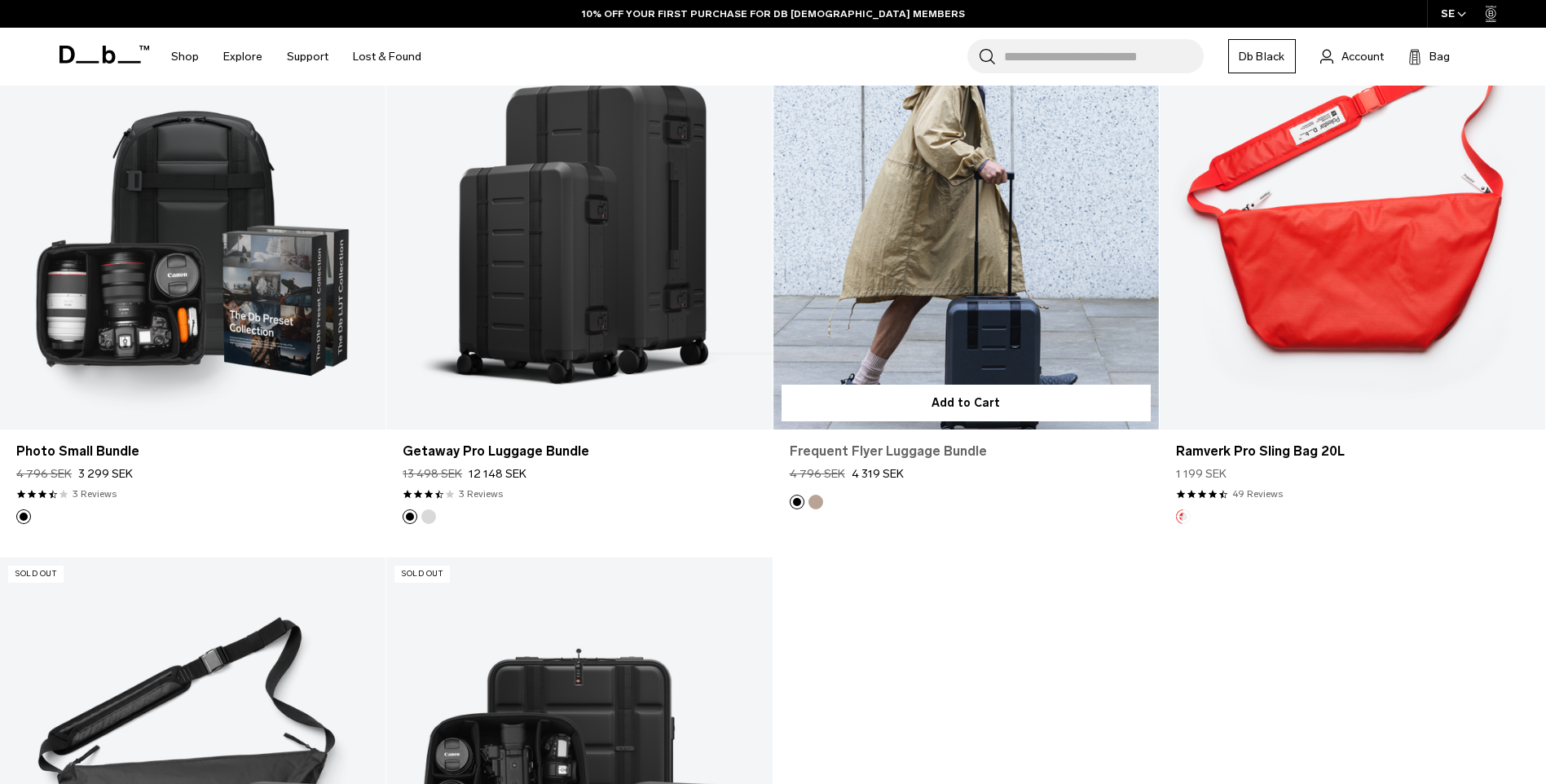
click at [909, 453] on link "Frequent Flyer Luggage Bundle" at bounding box center [966, 451] width 353 height 20
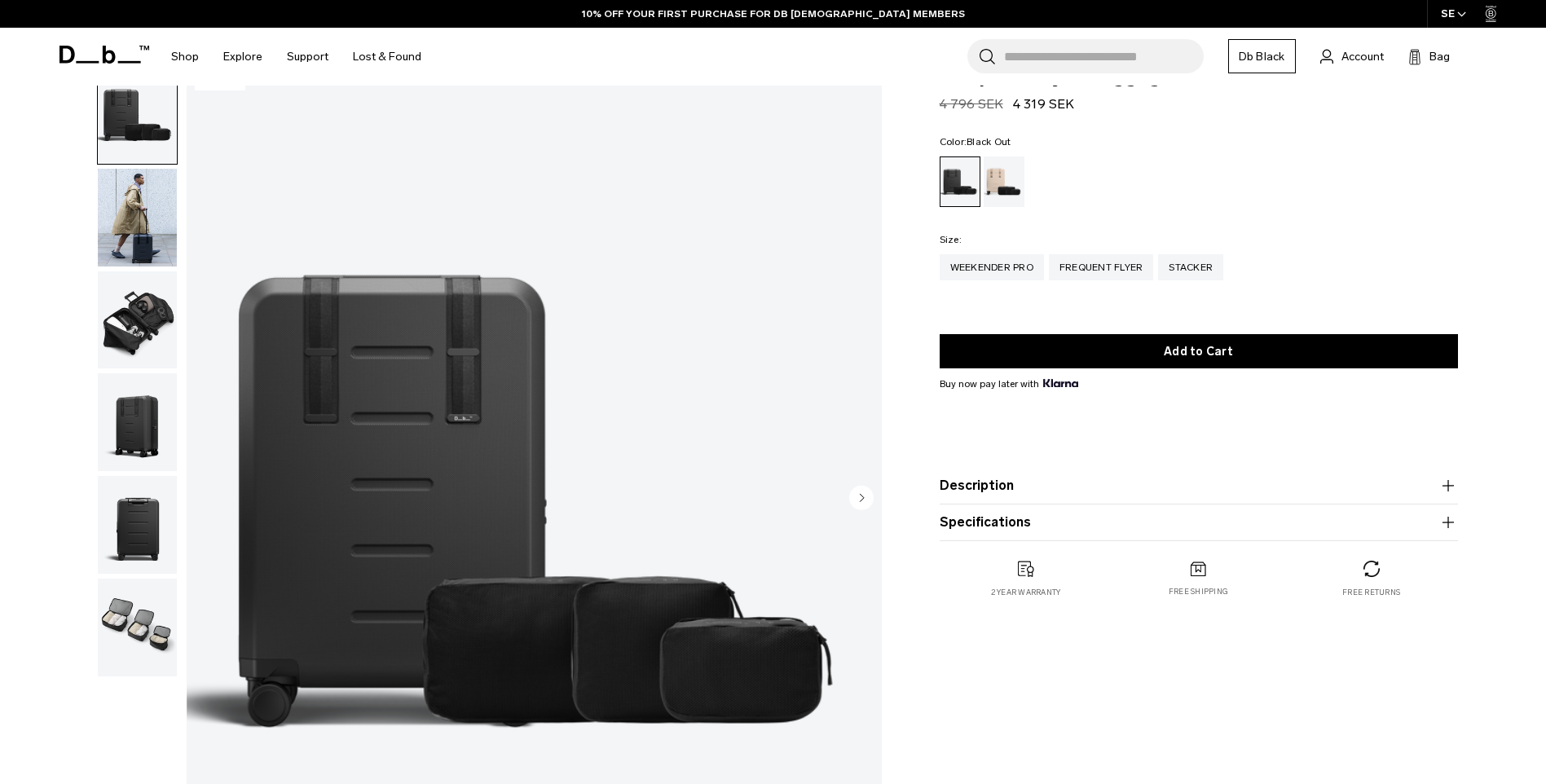
scroll to position [163, 0]
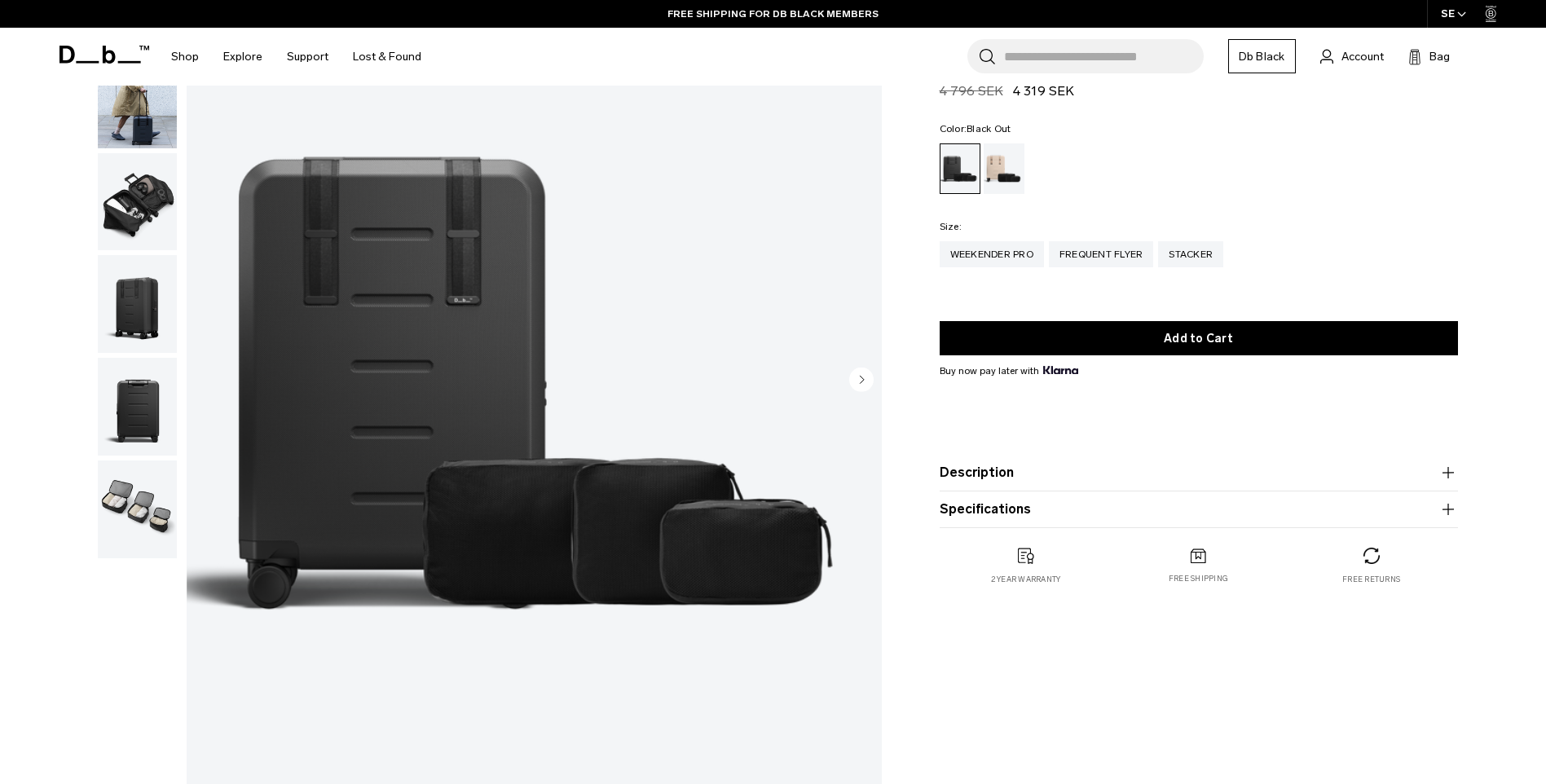
click at [1449, 475] on icon "button" at bounding box center [1448, 472] width 1 height 11
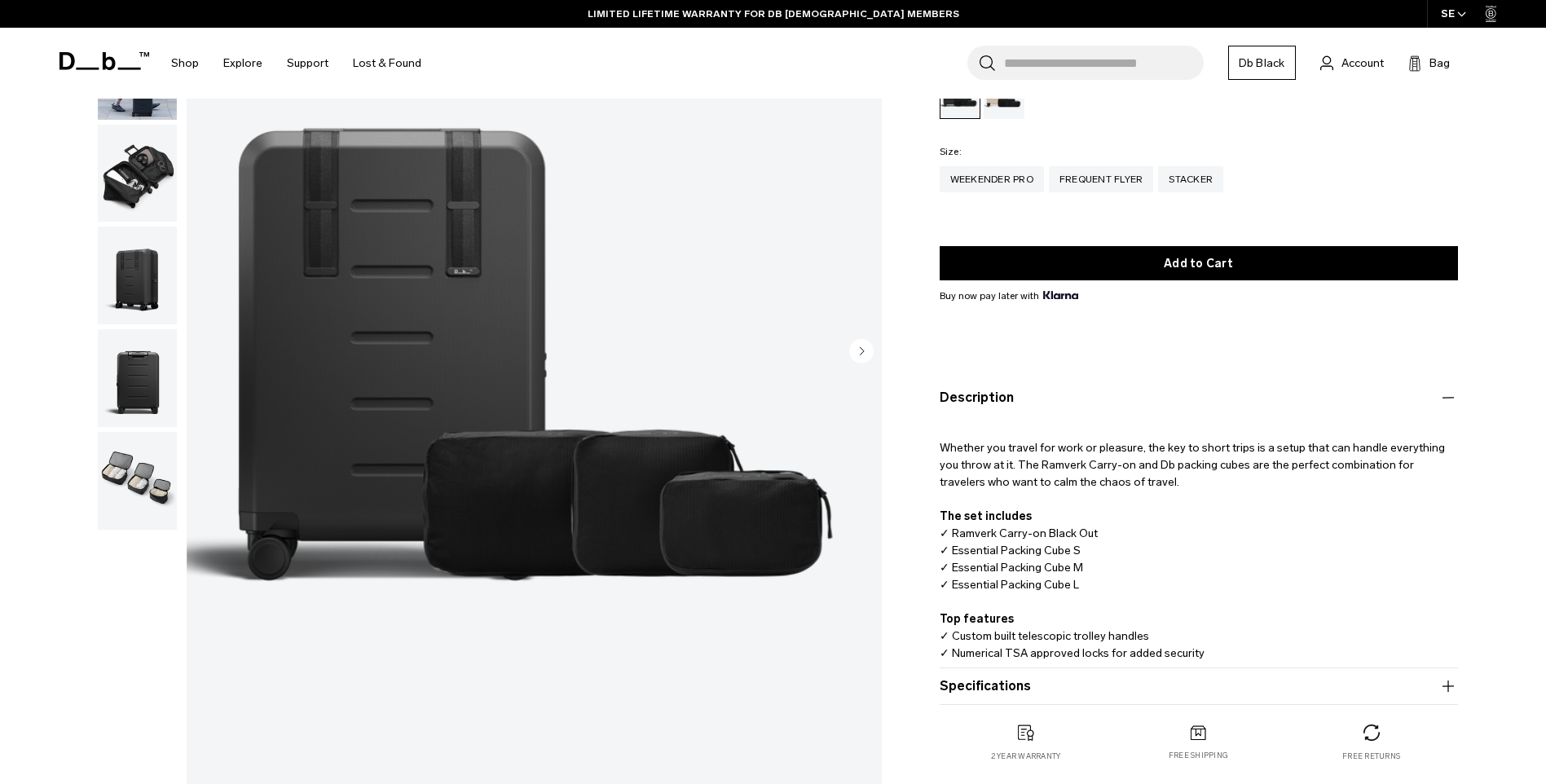
scroll to position [81, 0]
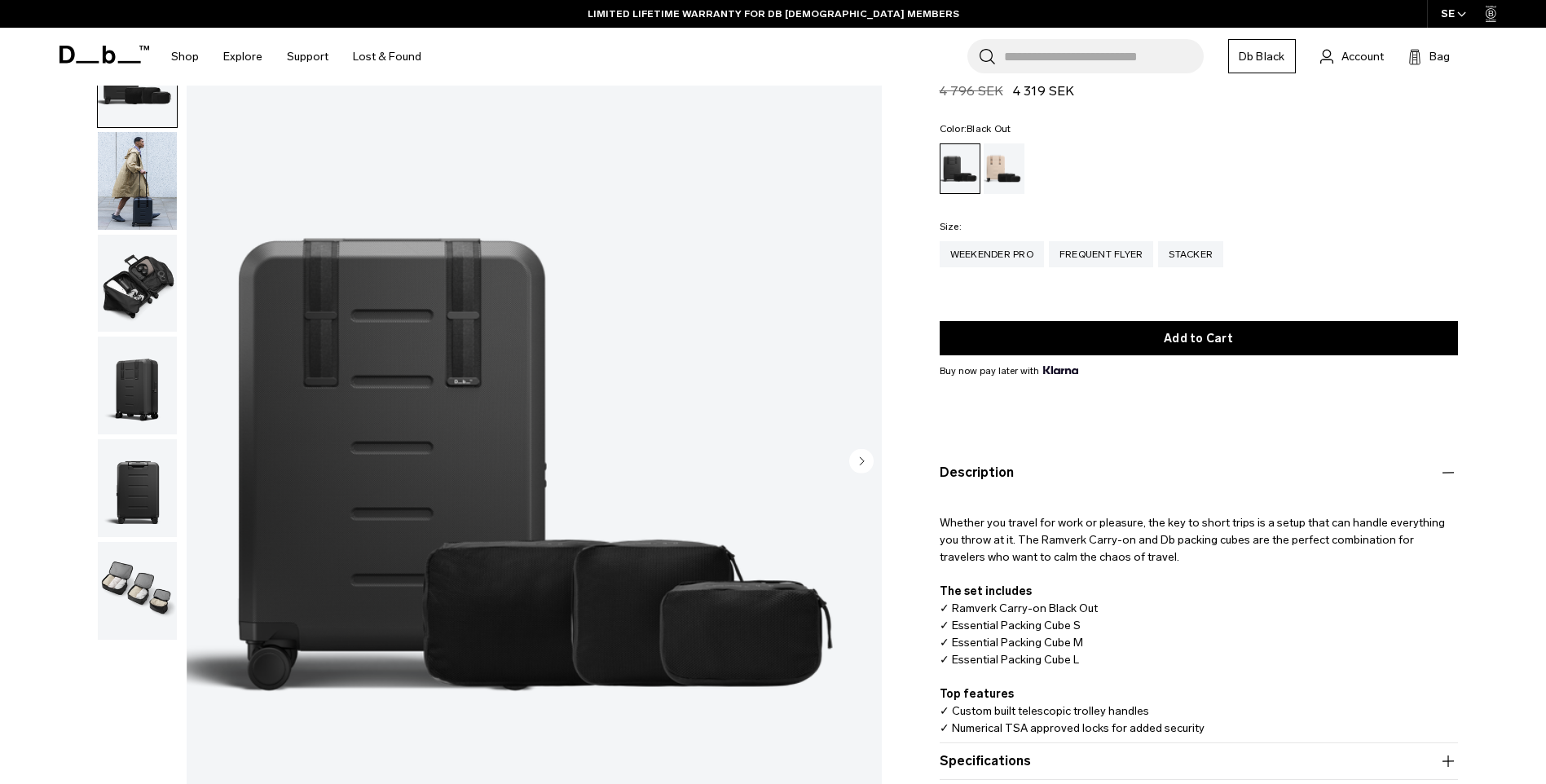
click at [130, 191] on img "button" at bounding box center [138, 181] width 79 height 98
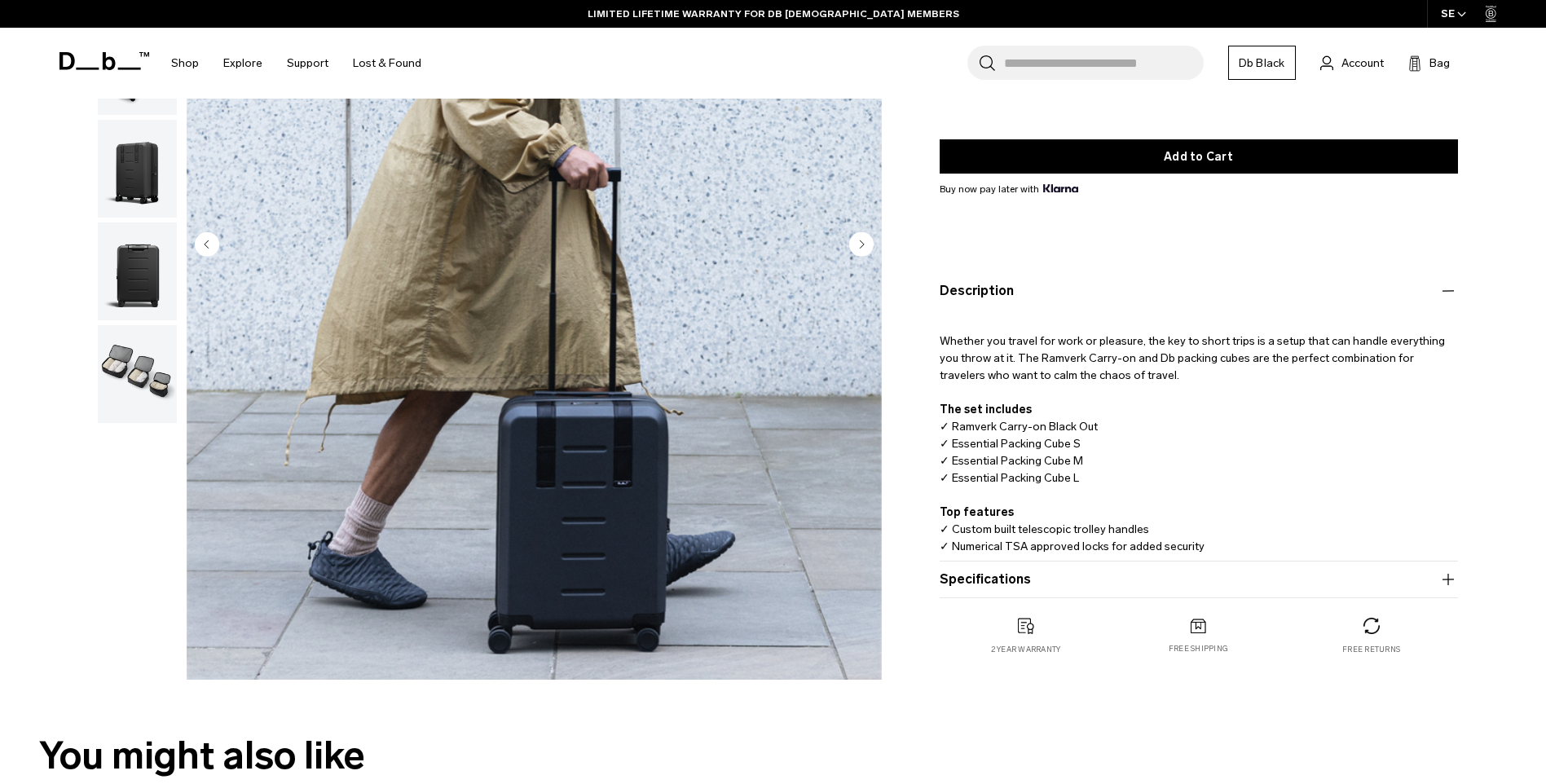
scroll to position [326, 0]
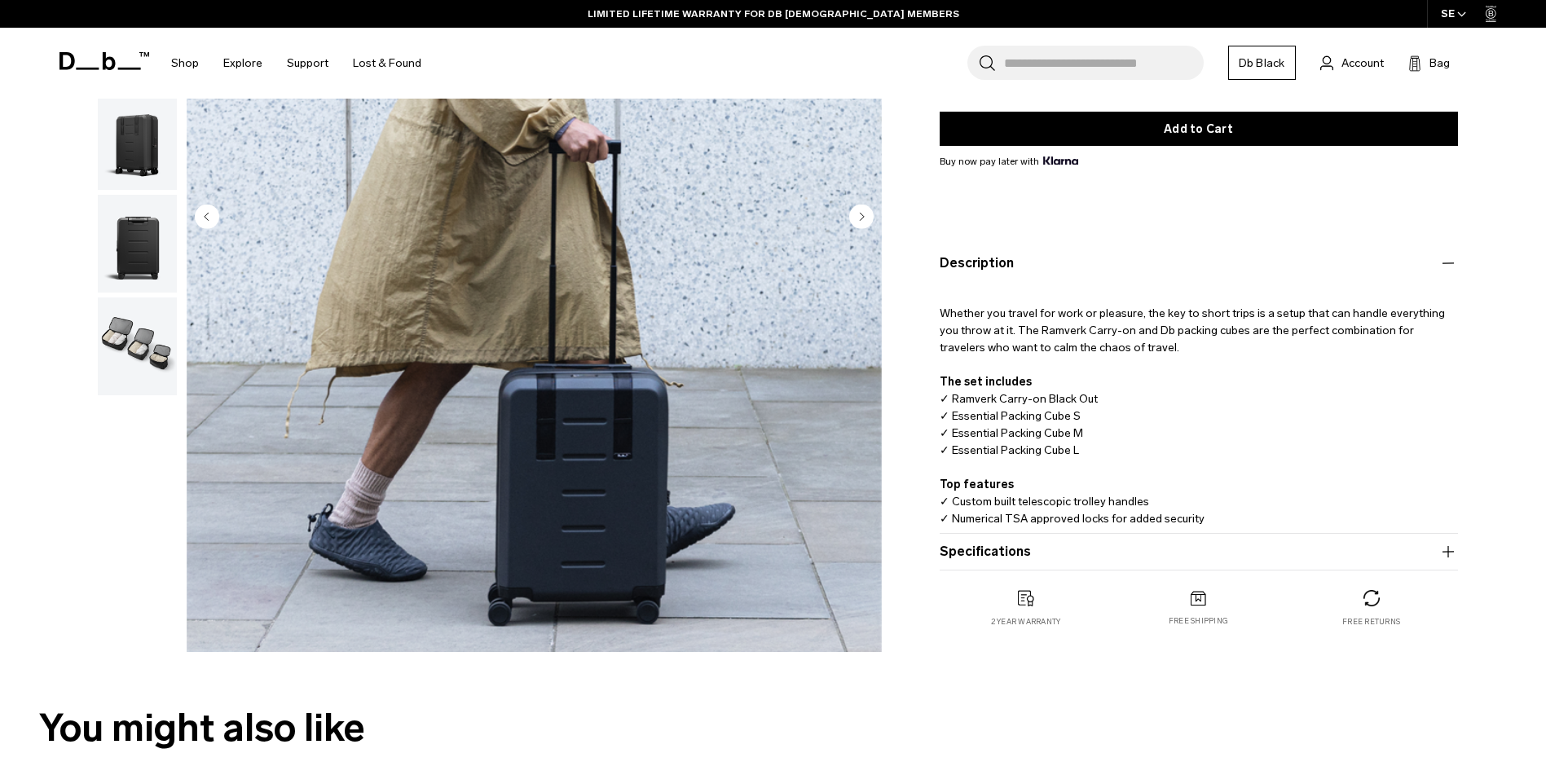
click at [1446, 551] on icon "button" at bounding box center [1448, 552] width 20 height 20
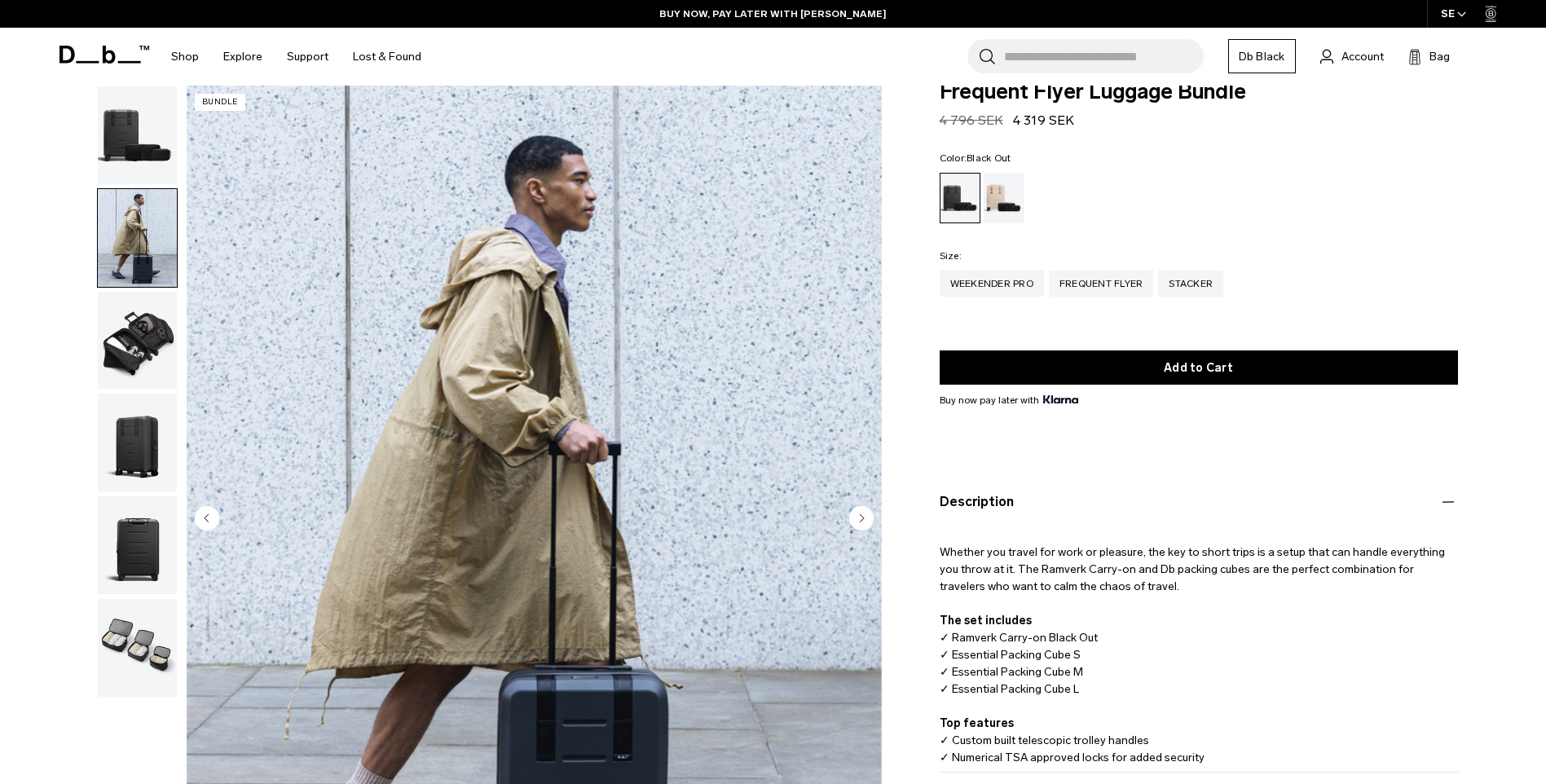
scroll to position [0, 0]
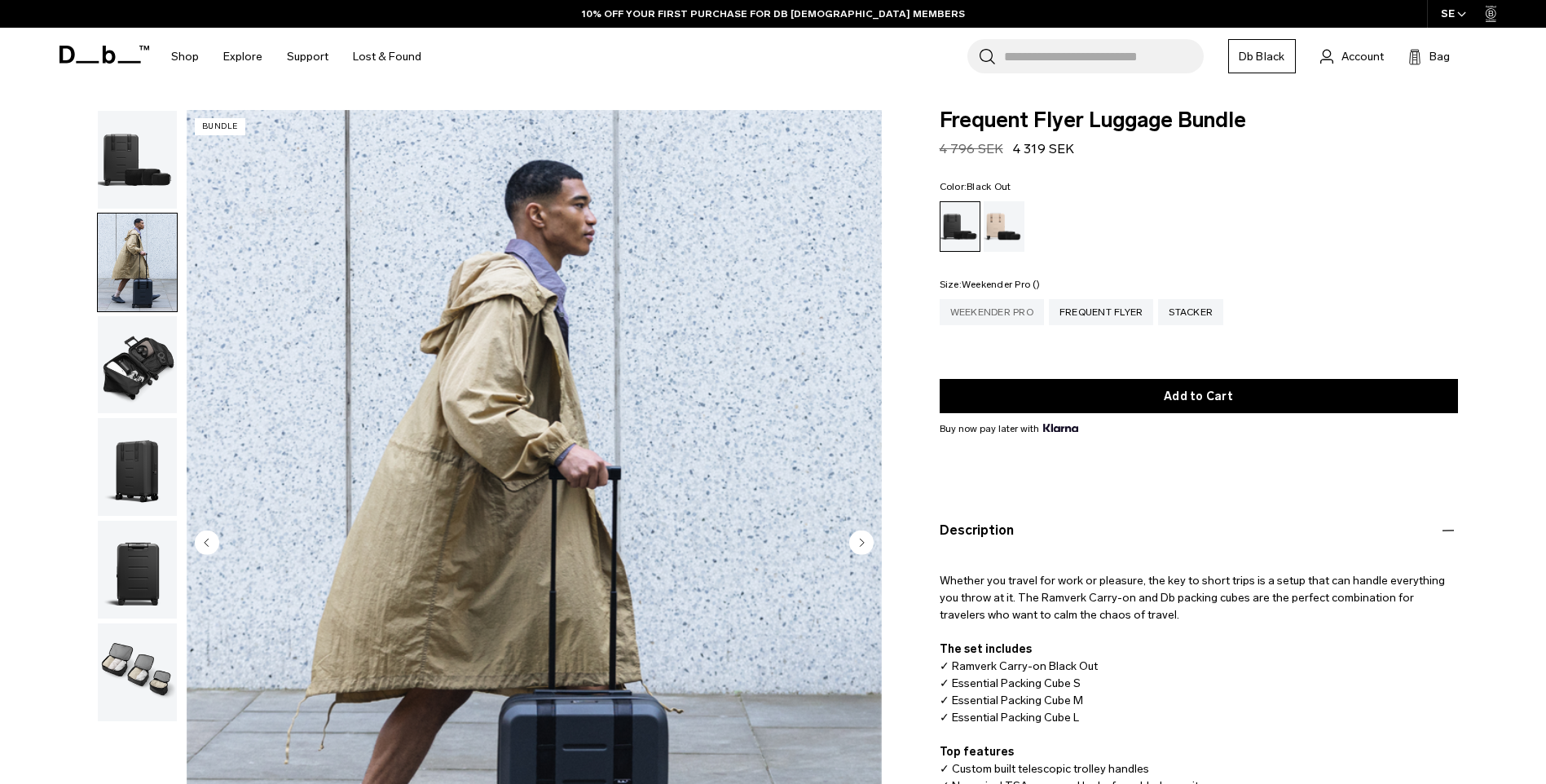
click at [1001, 313] on div "Weekender Pro" at bounding box center [992, 312] width 104 height 26
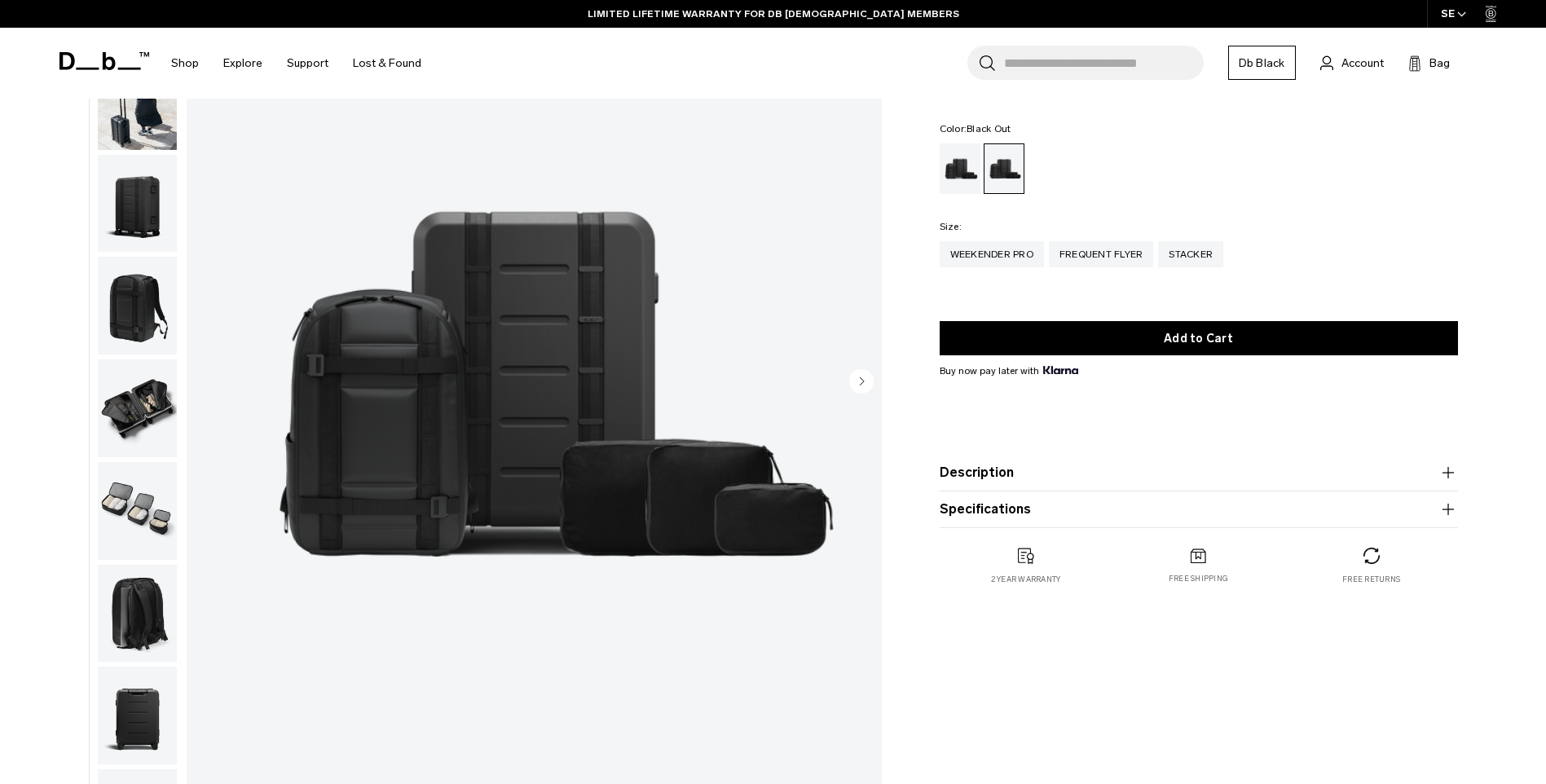
scroll to position [163, 0]
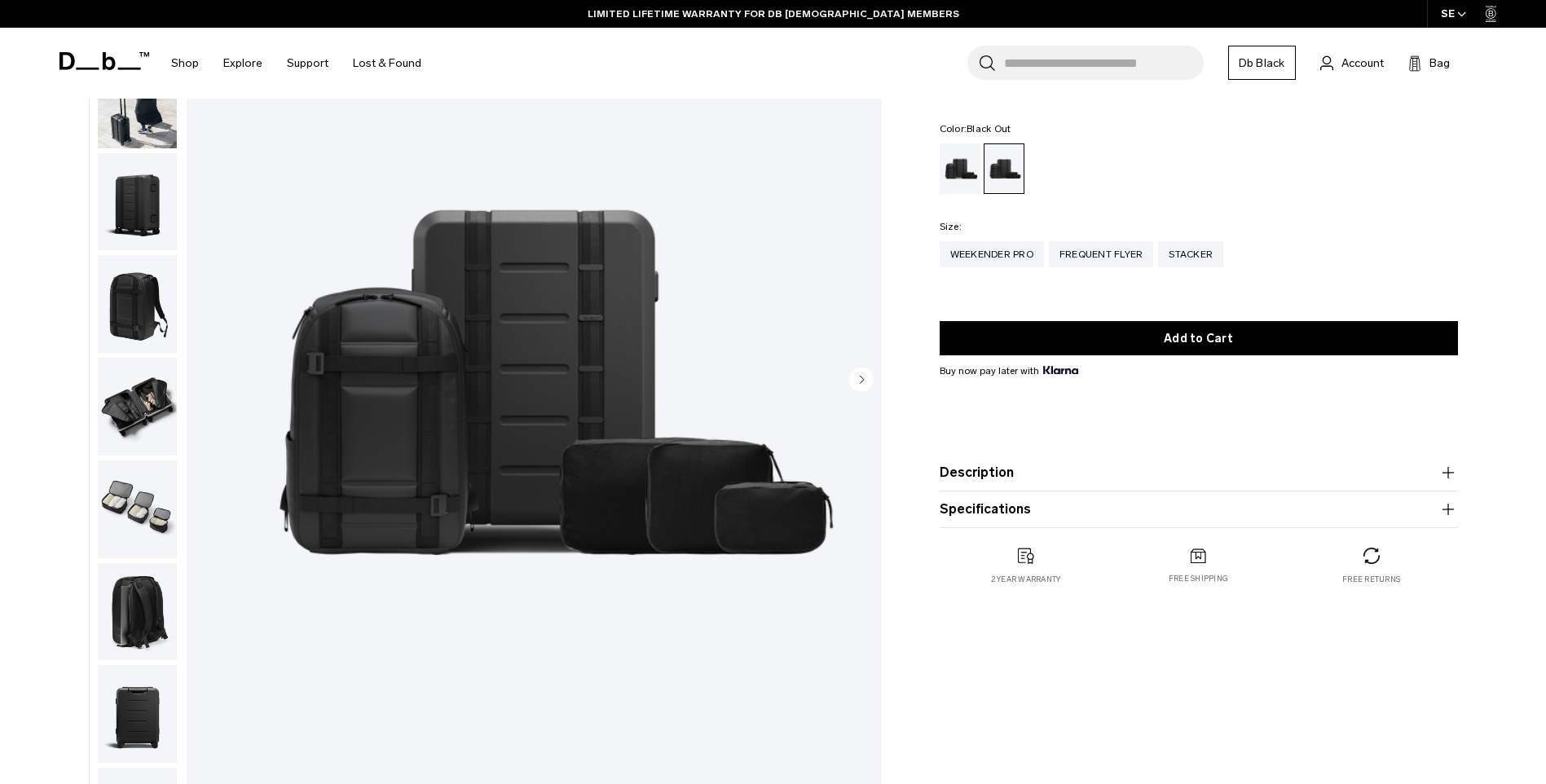
click at [1442, 474] on icon "button" at bounding box center [1448, 472] width 20 height 20
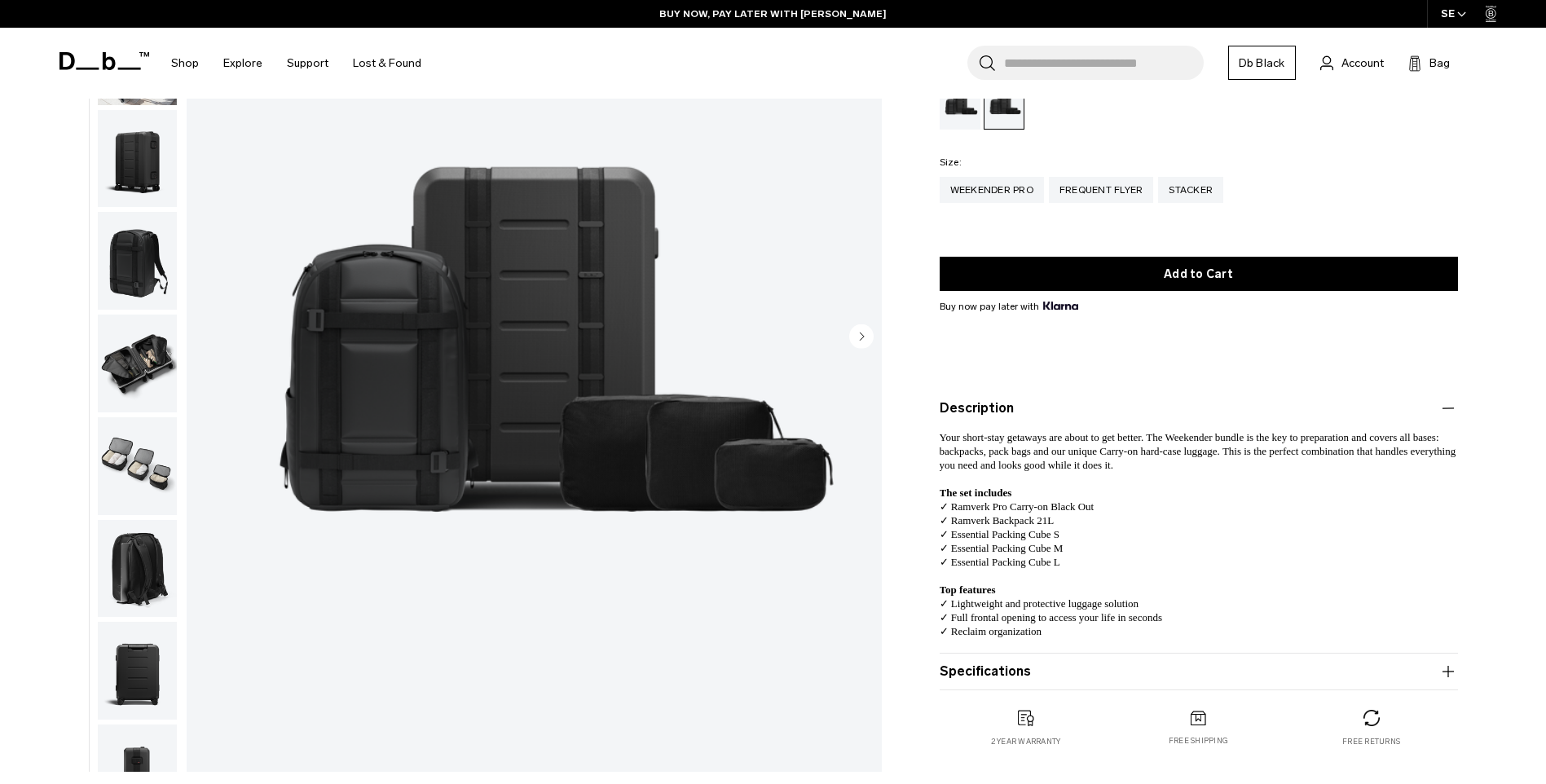
scroll to position [244, 0]
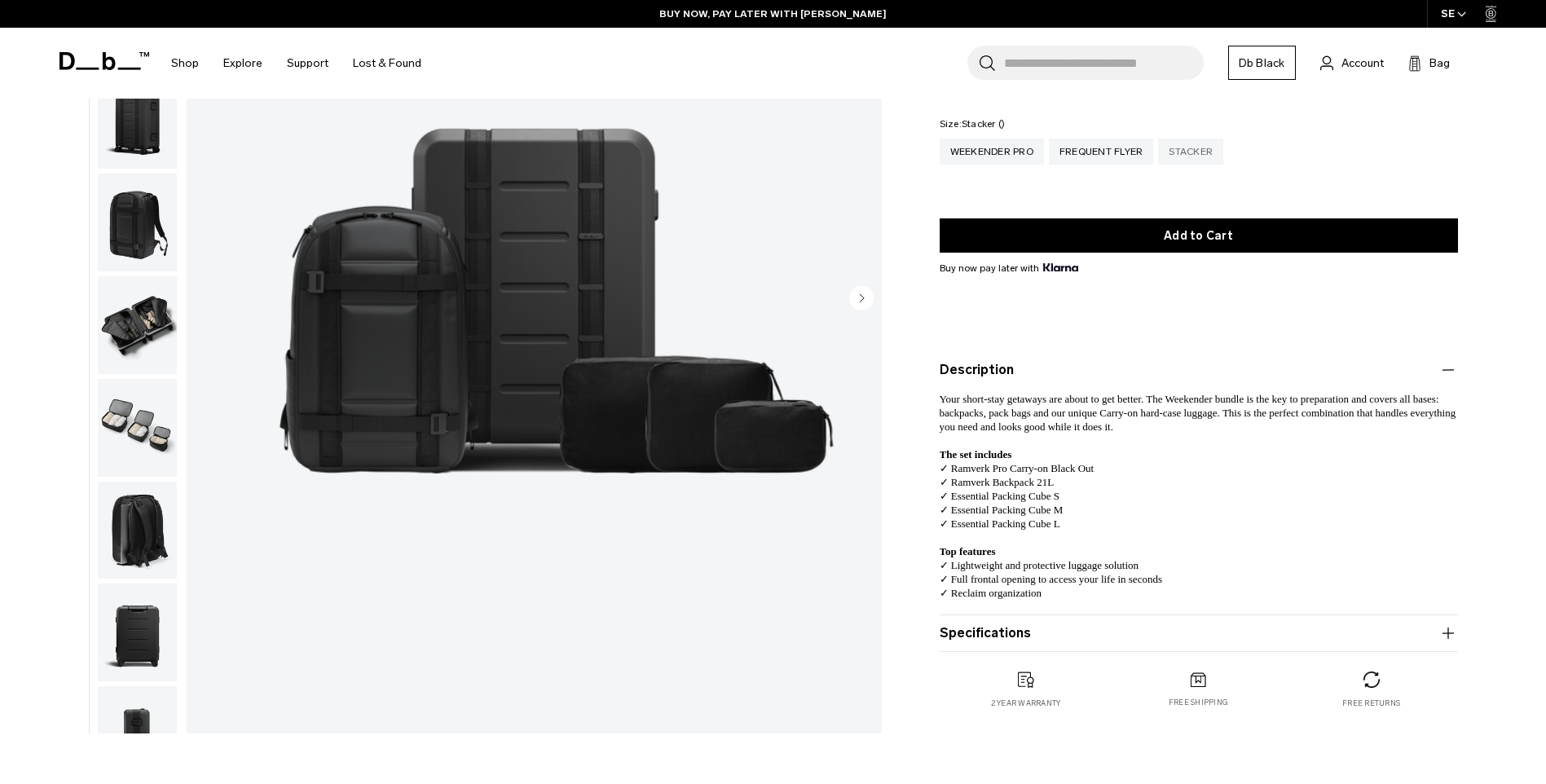
click at [1197, 146] on div "Stacker" at bounding box center [1191, 151] width 65 height 26
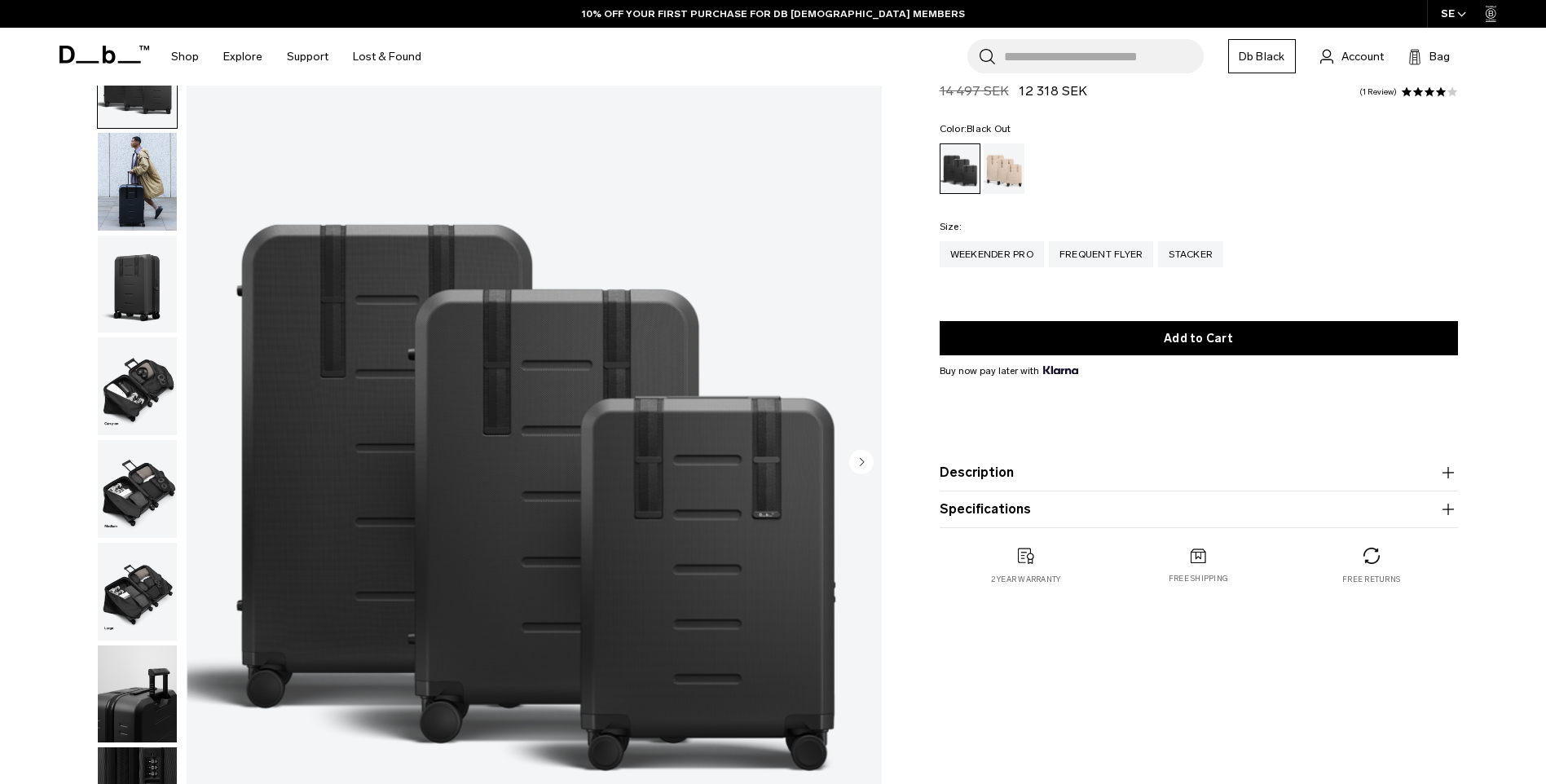
scroll to position [163, 0]
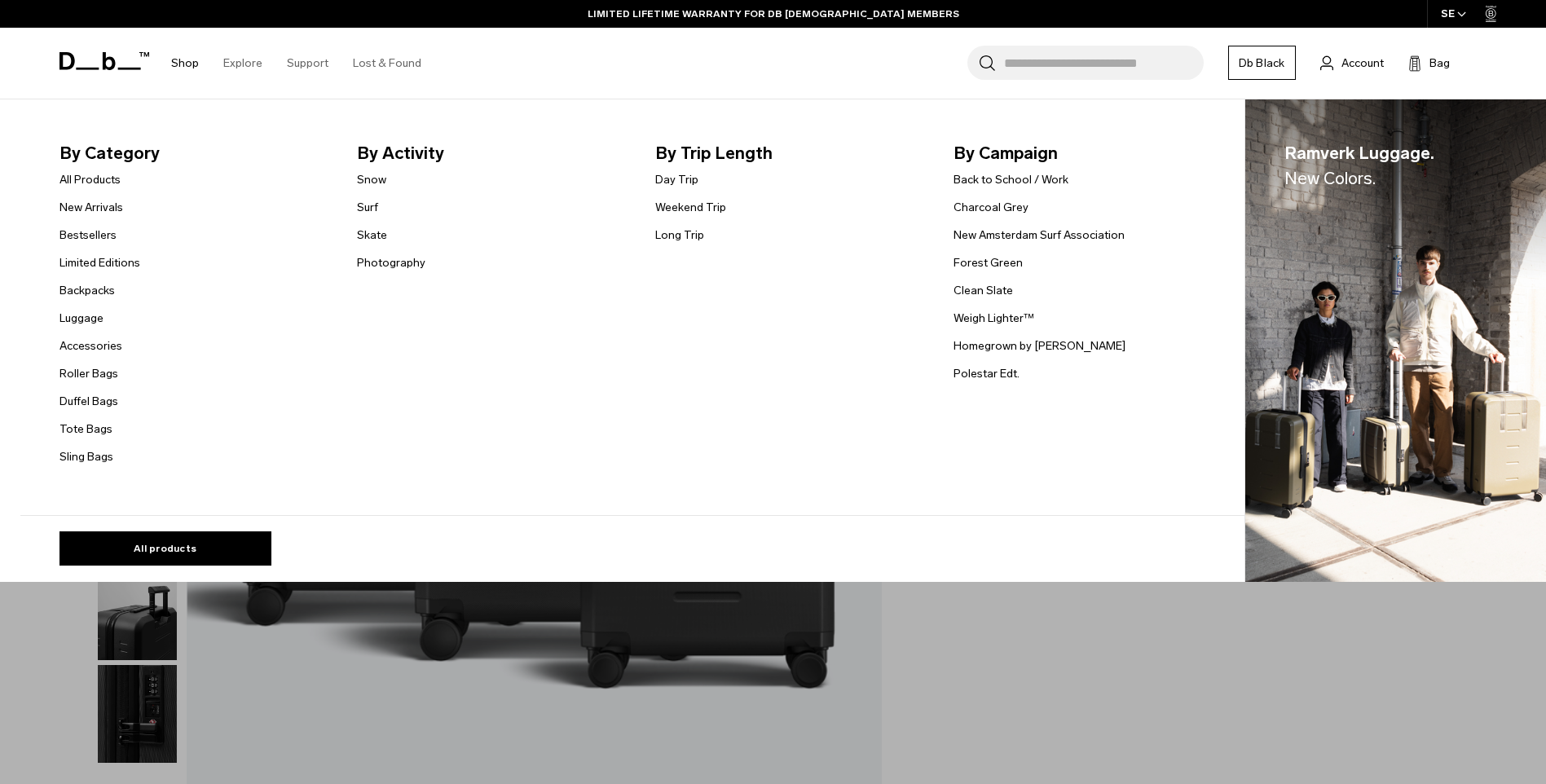
click at [179, 61] on link "Shop" at bounding box center [184, 63] width 27 height 58
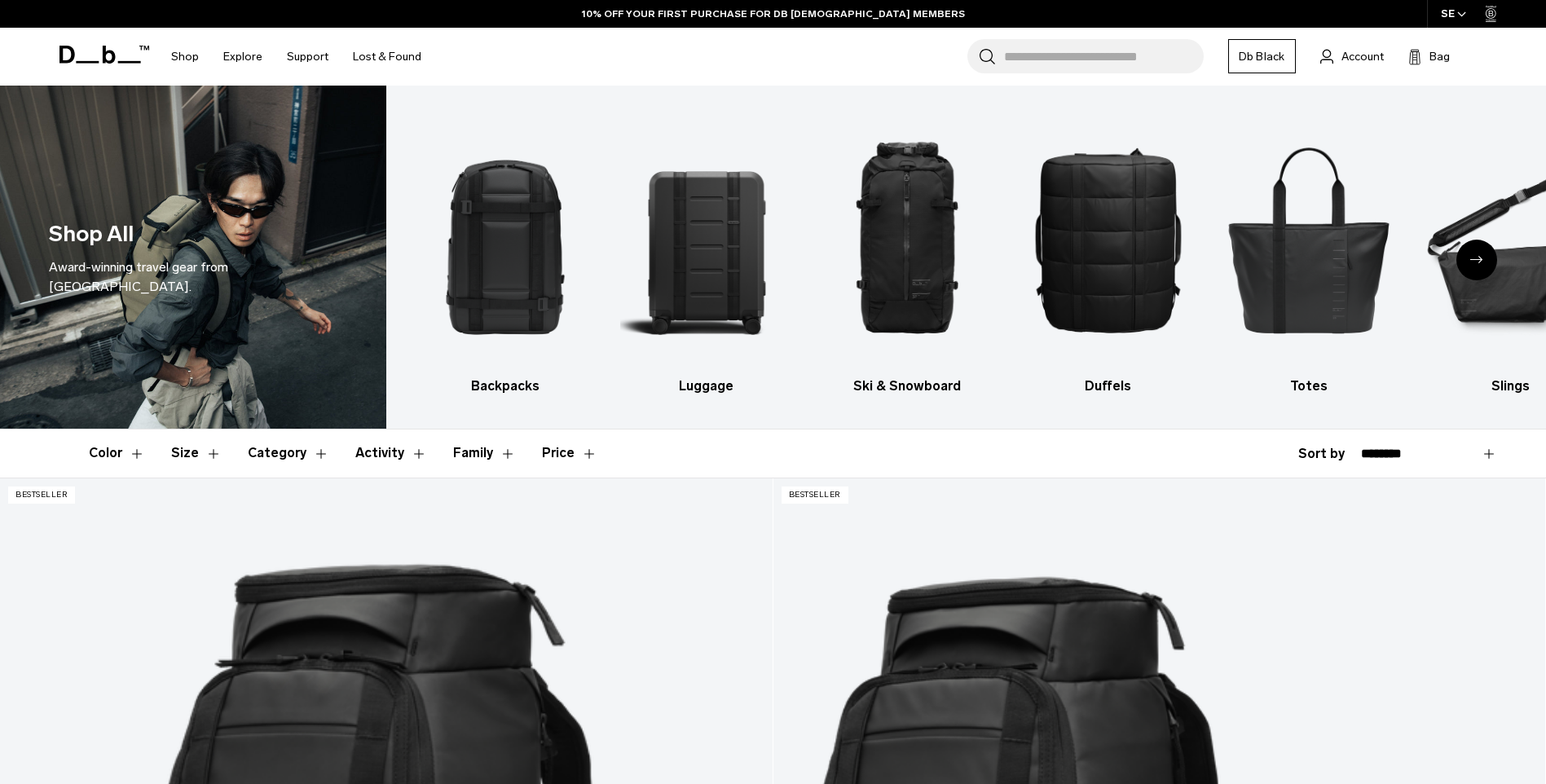
click at [1473, 264] on div "Next slide" at bounding box center [1477, 260] width 41 height 41
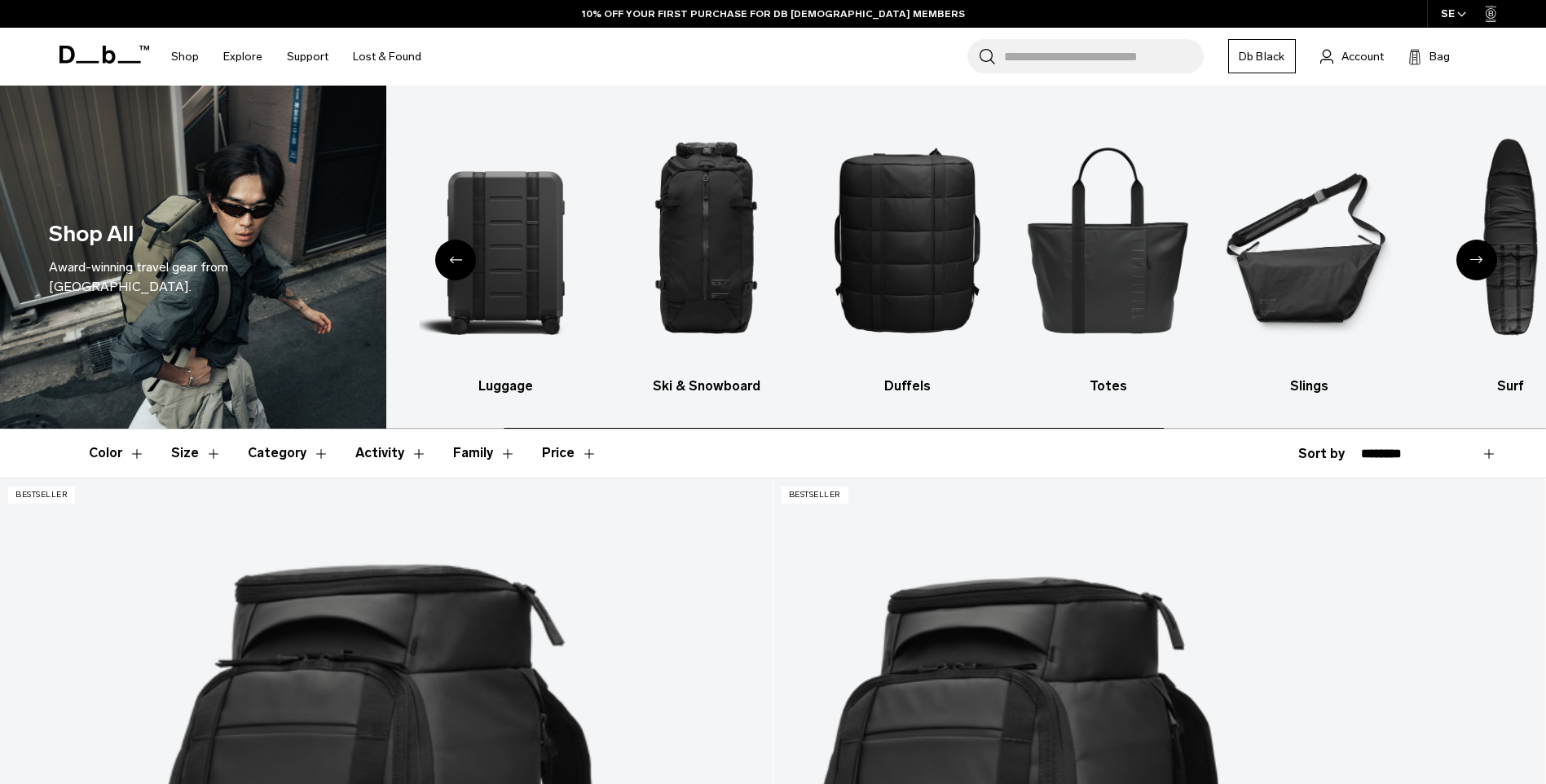
click at [1473, 264] on div "Next slide" at bounding box center [1477, 260] width 41 height 41
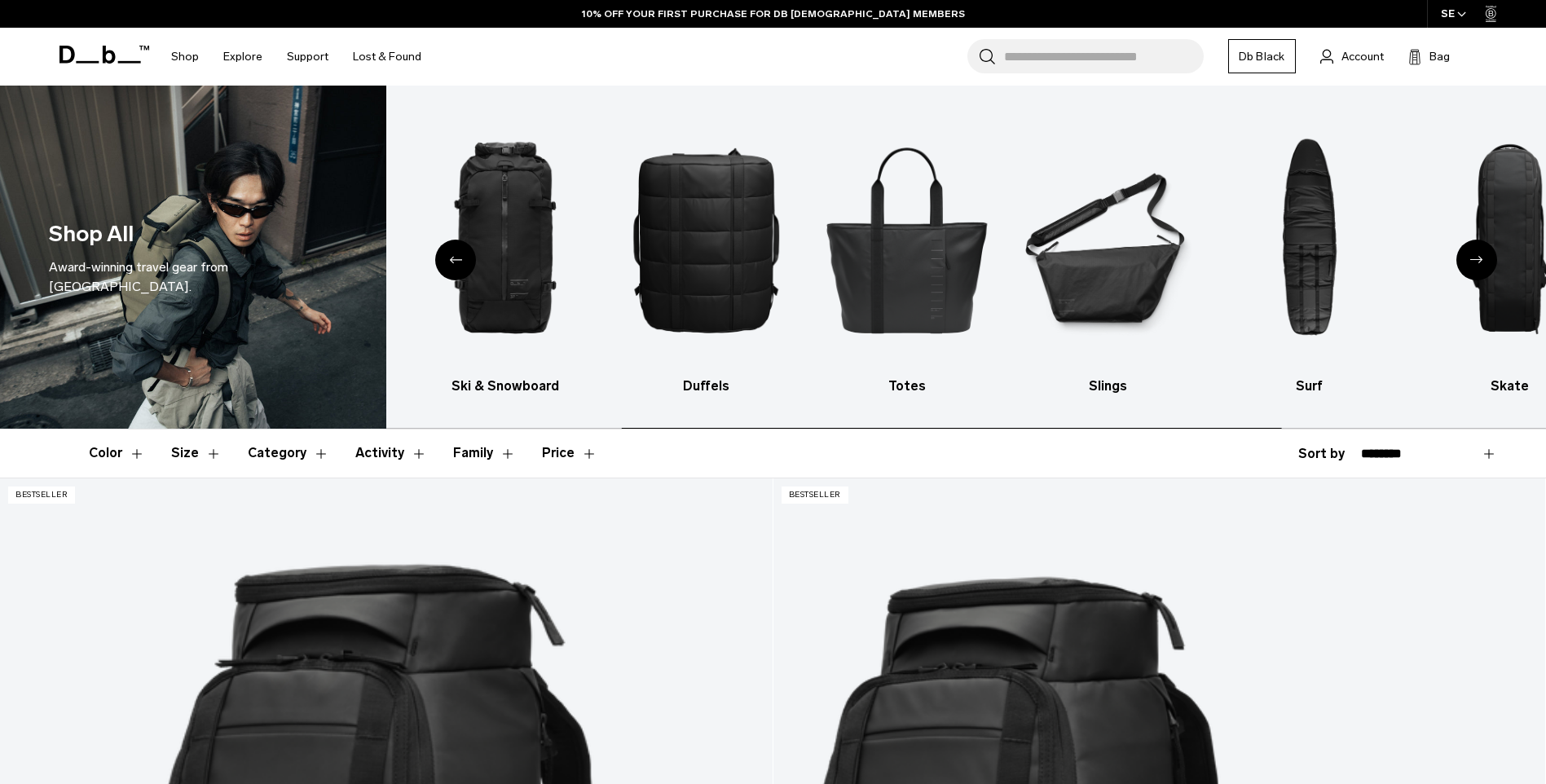
click at [1473, 264] on div "Next slide" at bounding box center [1477, 260] width 41 height 41
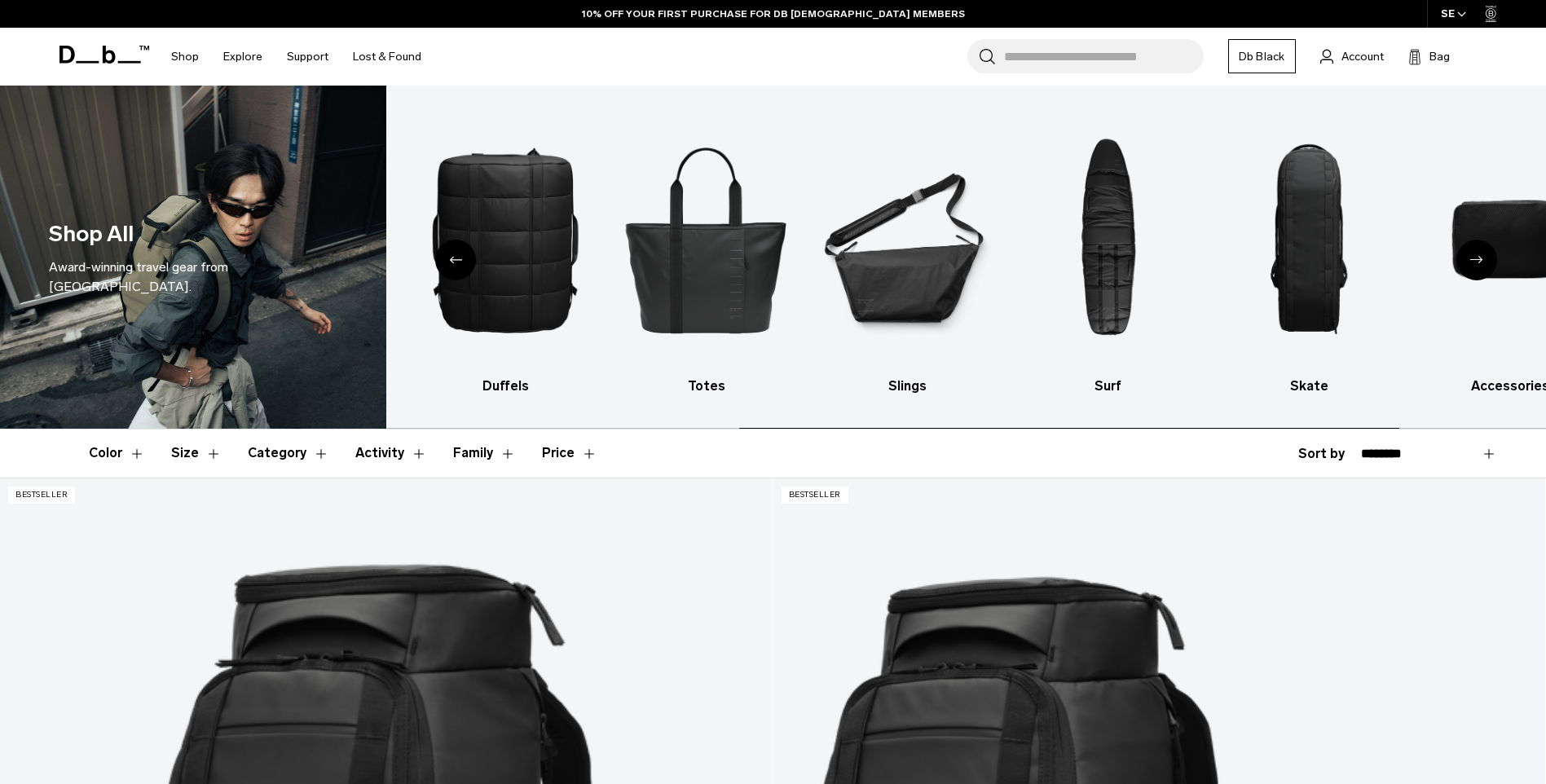
click at [1473, 264] on div "Next slide" at bounding box center [1477, 260] width 41 height 41
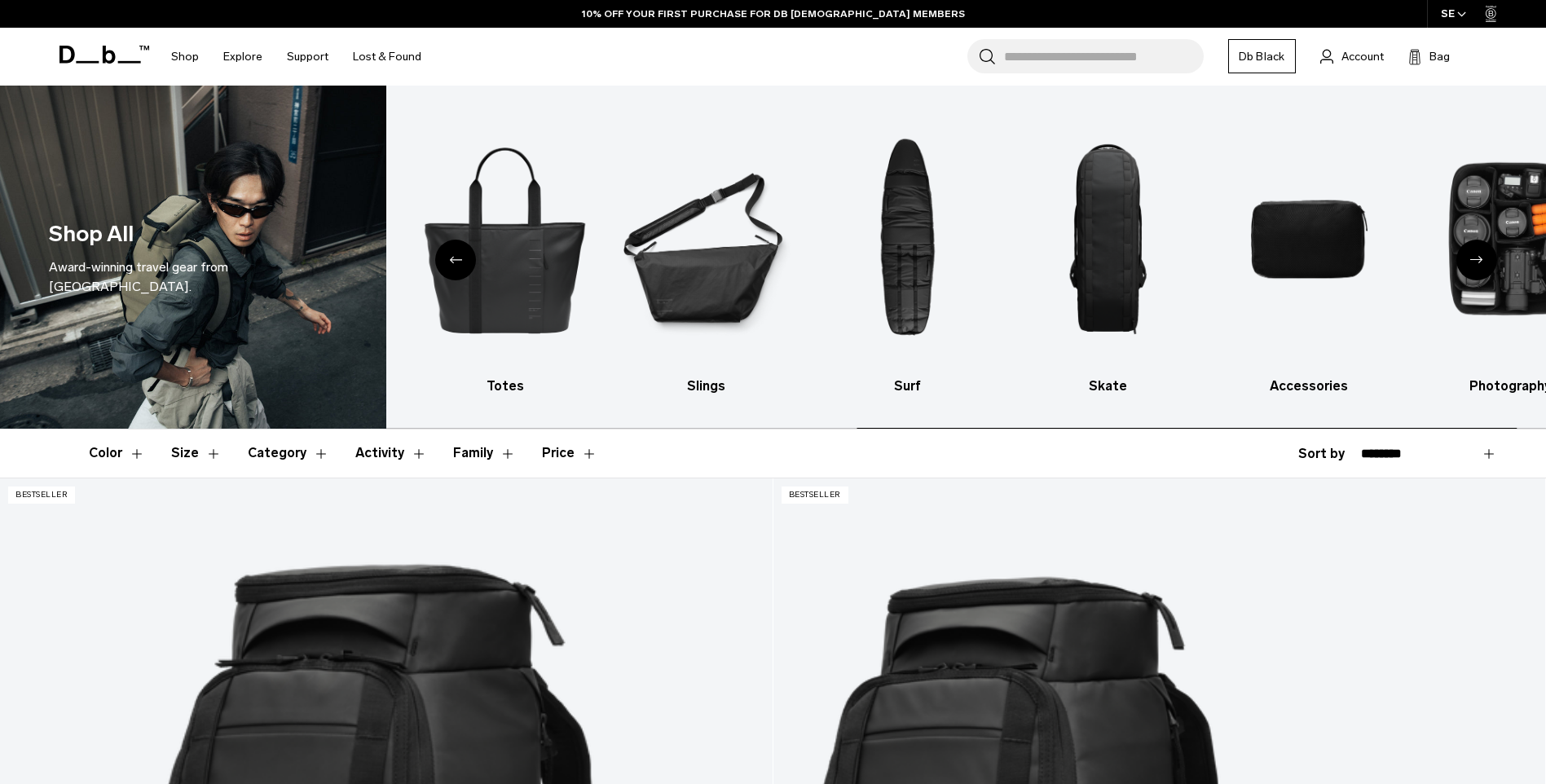
click at [1473, 264] on div "Next slide" at bounding box center [1477, 260] width 41 height 41
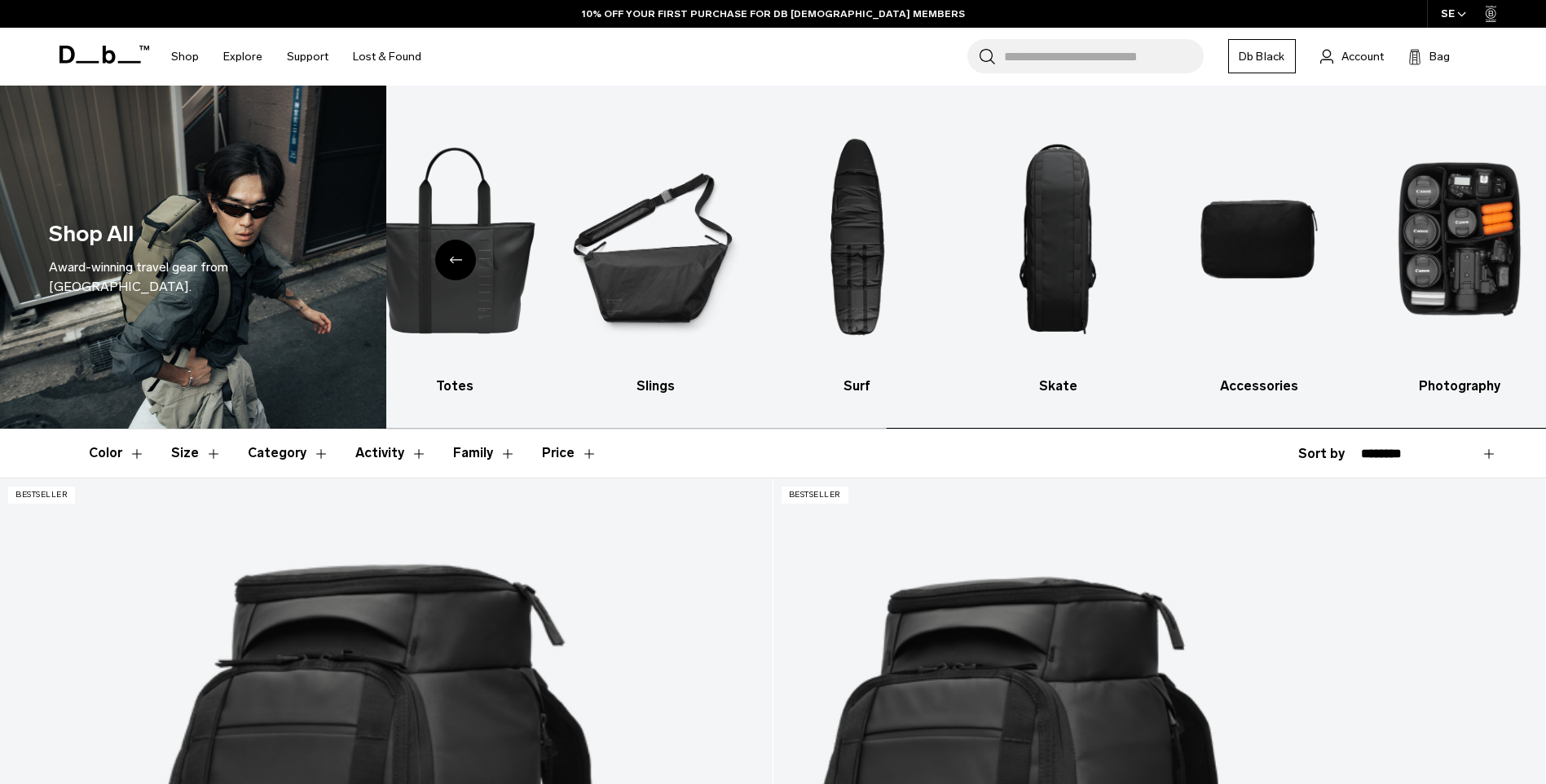
click at [1473, 264] on img "10 / 10" at bounding box center [1461, 239] width 173 height 259
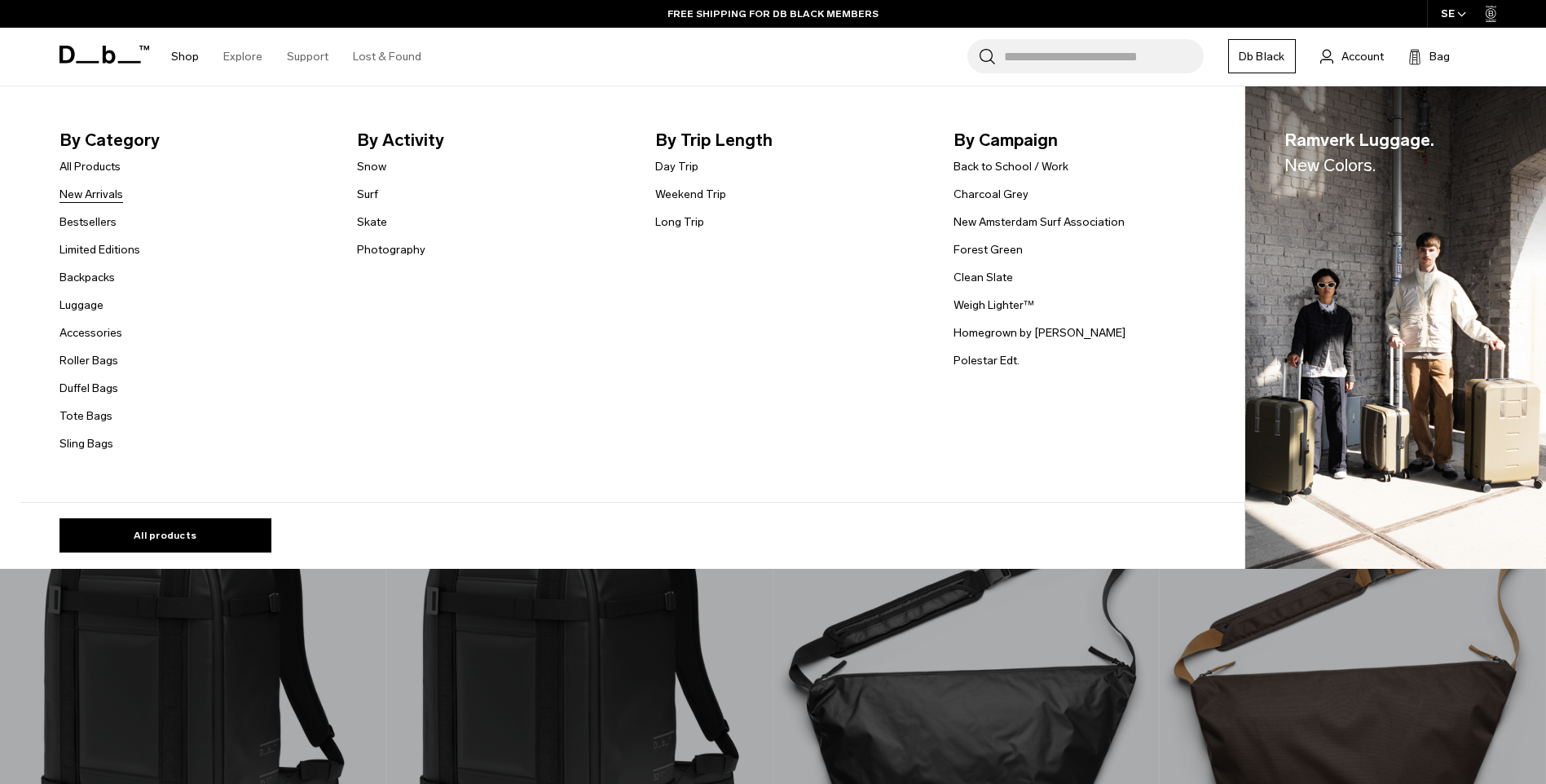
click at [103, 200] on link "New Arrivals" at bounding box center [91, 195] width 63 height 17
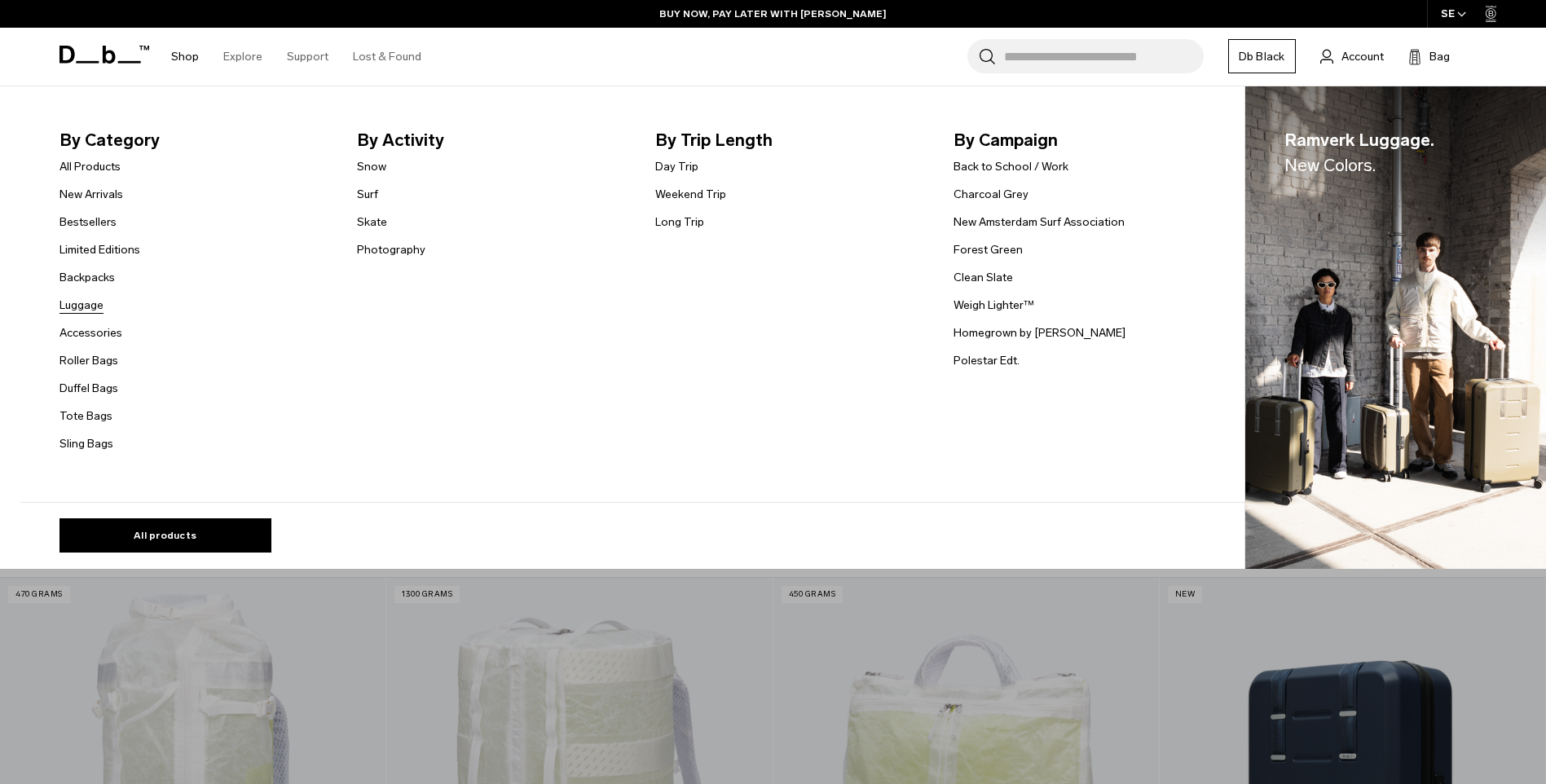
click at [94, 301] on link "Luggage" at bounding box center [82, 305] width 44 height 17
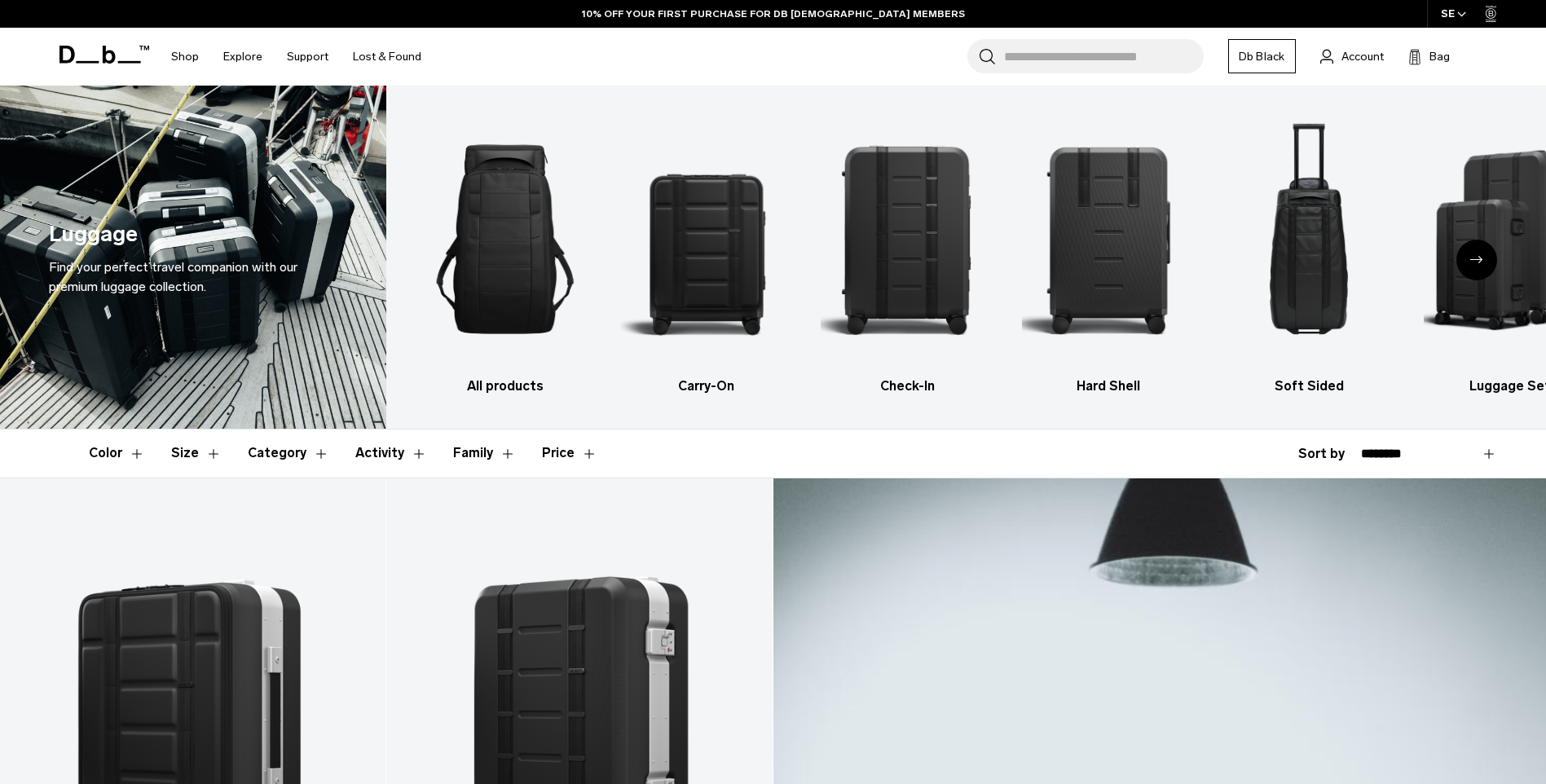
click at [1482, 256] on icon "Next slide" at bounding box center [1477, 260] width 13 height 8
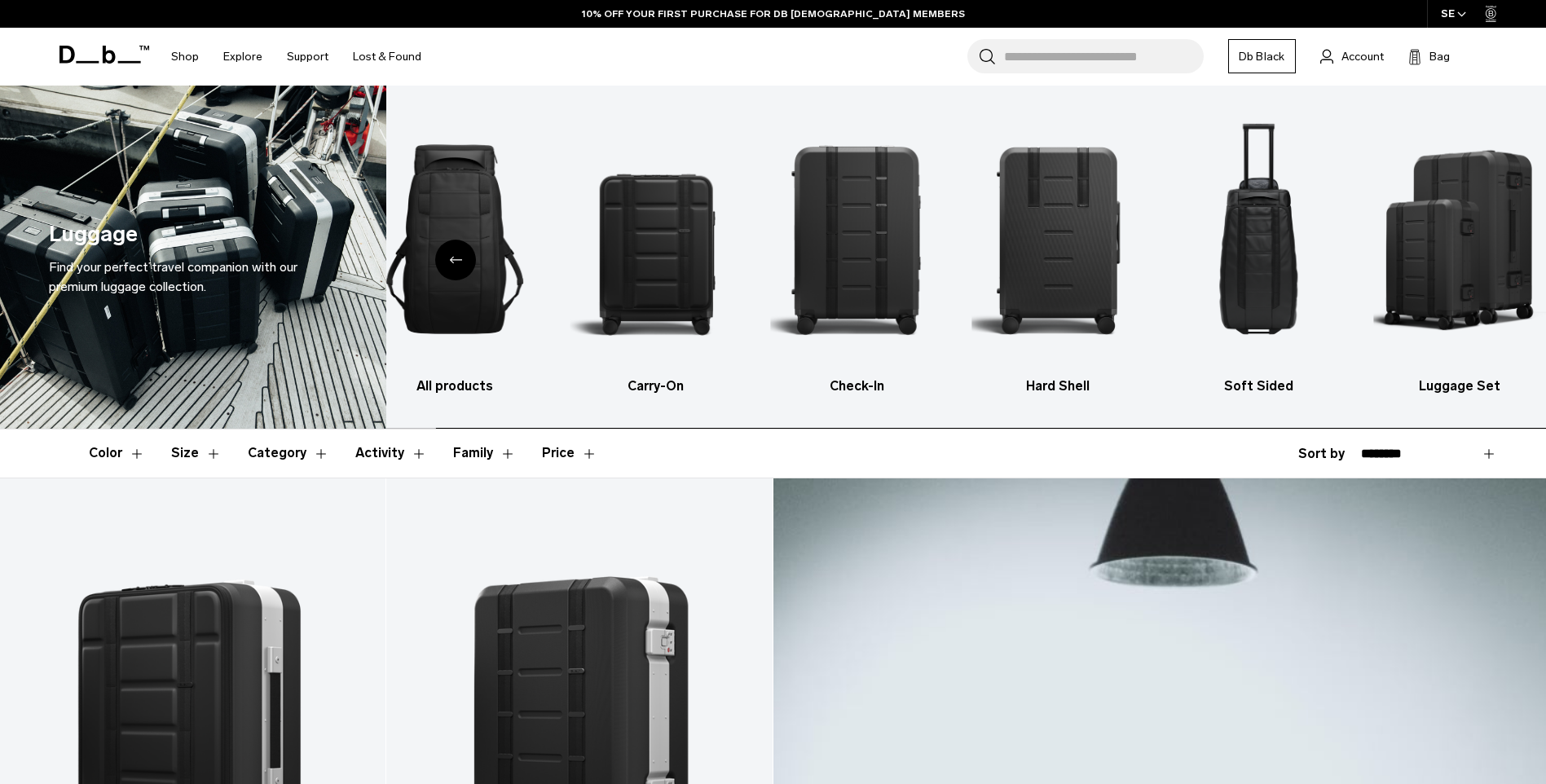
click at [1482, 256] on img "6 / 6" at bounding box center [1461, 239] width 173 height 259
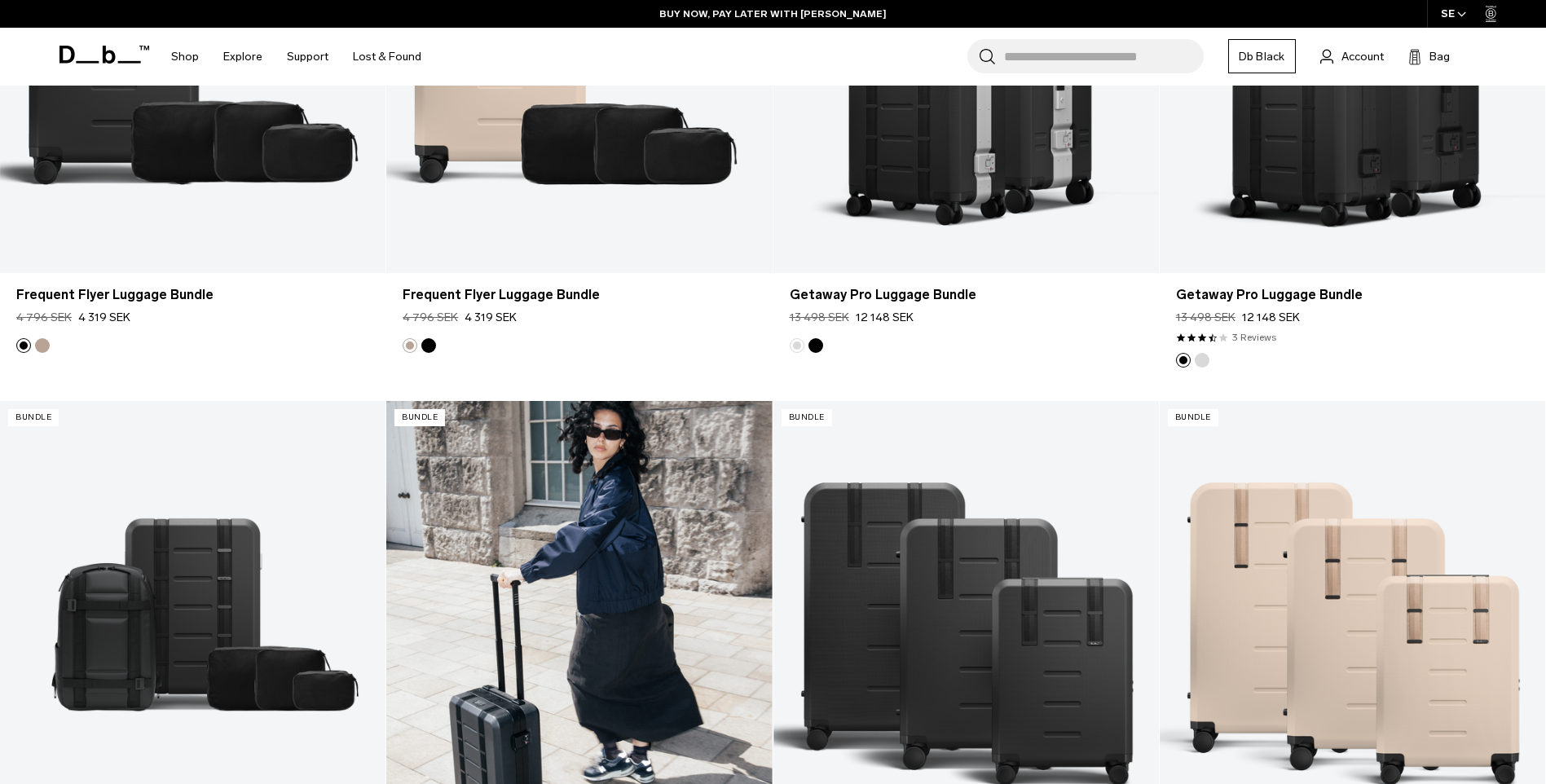
scroll to position [407, 0]
